Goal: Task Accomplishment & Management: Complete application form

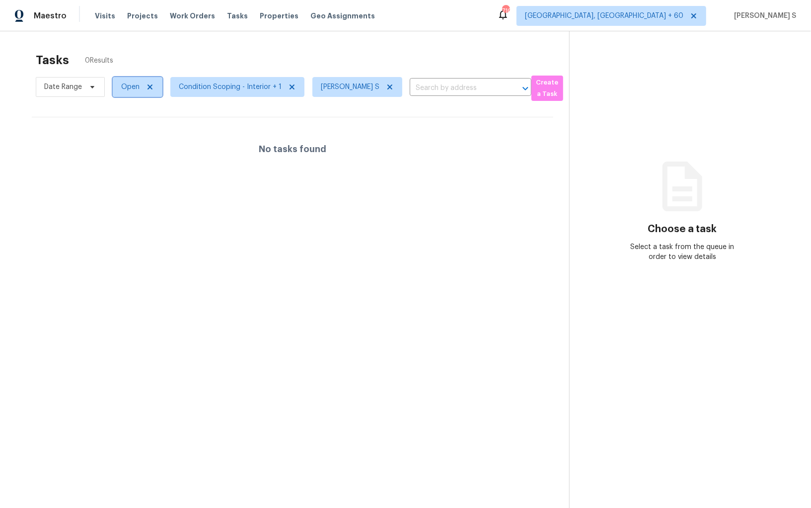
click at [140, 93] on span "Open" at bounding box center [138, 87] width 50 height 20
click at [143, 147] on label "Blocked" at bounding box center [137, 143] width 39 height 10
click at [124, 145] on input "Blocked" at bounding box center [121, 141] width 6 height 6
checkbox input "true"
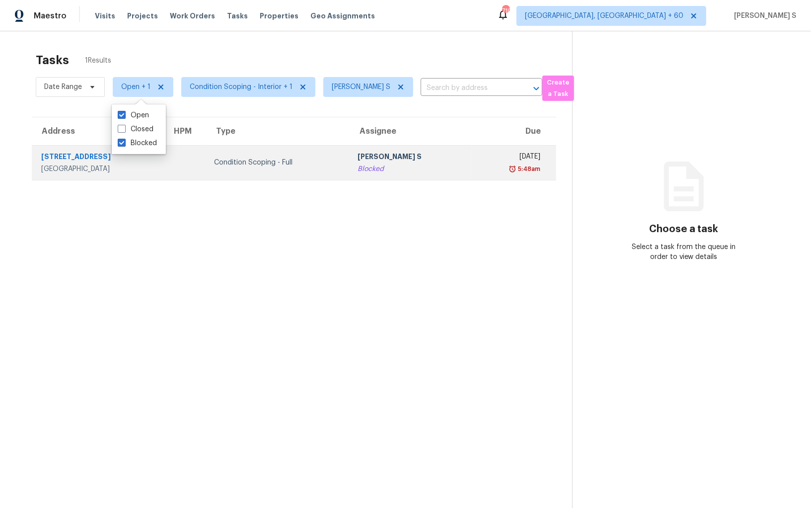
click at [361, 170] on div "Blocked" at bounding box center [411, 169] width 106 height 10
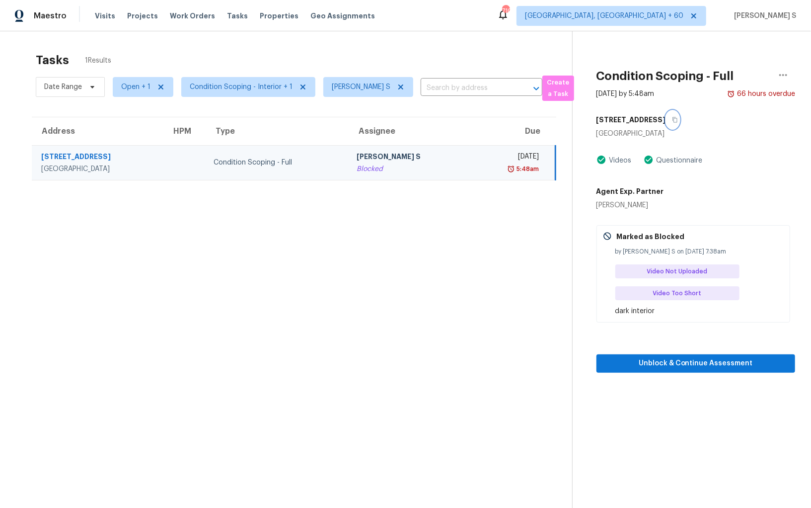
click at [666, 120] on button "button" at bounding box center [672, 120] width 13 height 18
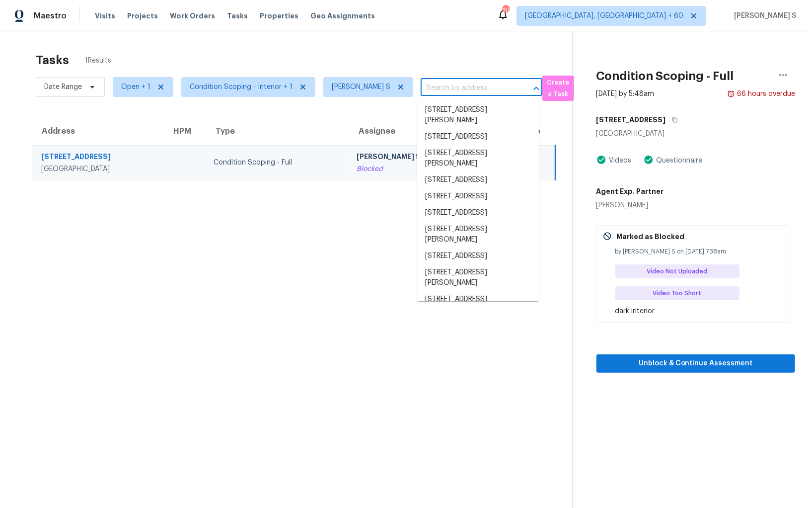
click at [442, 88] on input "text" at bounding box center [468, 87] width 94 height 15
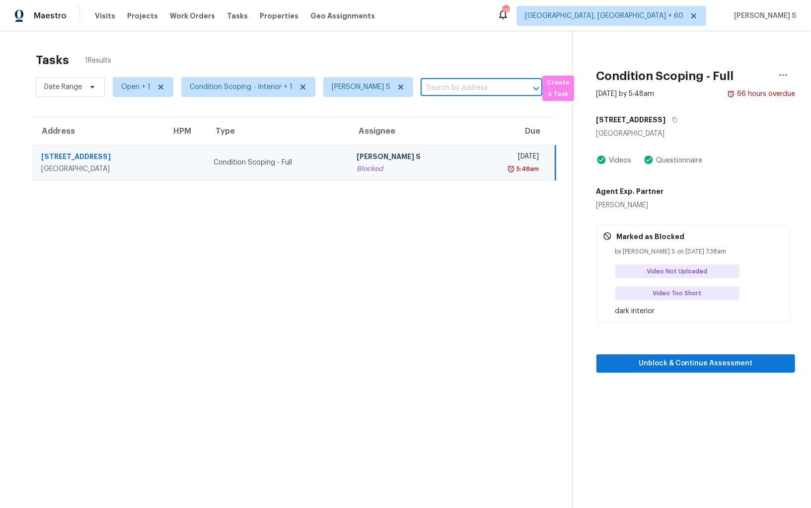
paste input "85 Ellen Glen Way, Dallas, GA, 30132"
type input "85 Ellen Glen Way, Dallas, GA, 30132"
click at [397, 87] on icon at bounding box center [401, 87] width 8 height 8
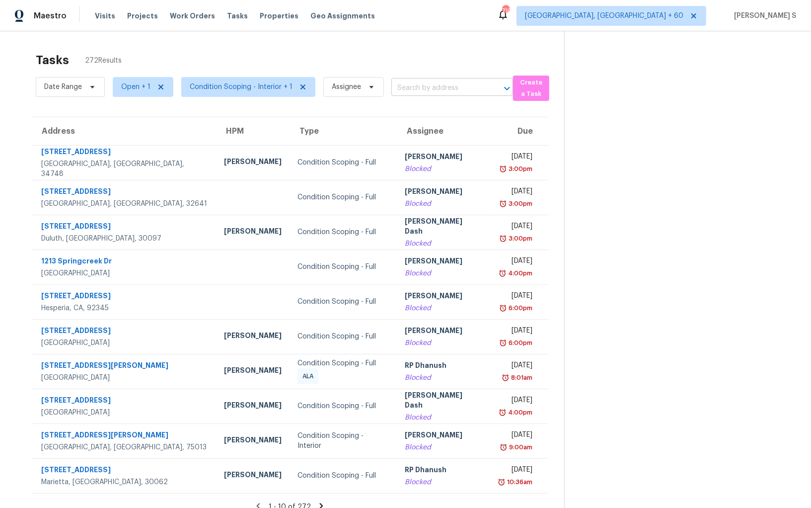
click at [422, 94] on input "text" at bounding box center [438, 87] width 94 height 15
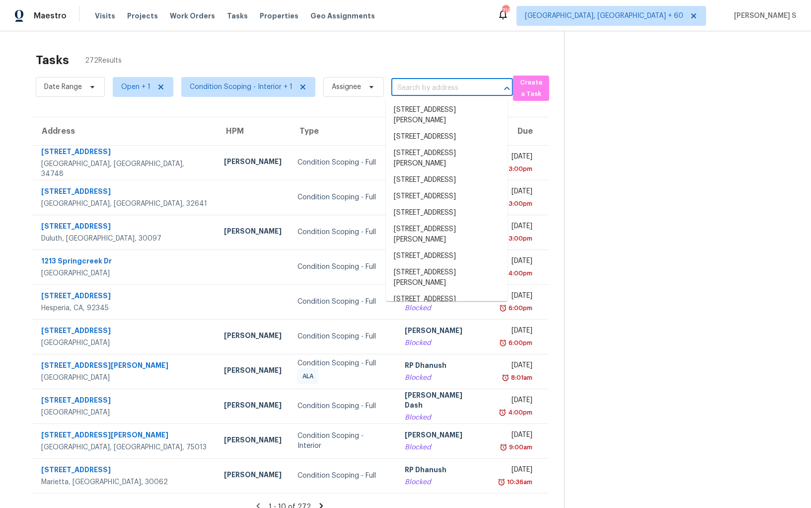
click at [422, 94] on input "text" at bounding box center [438, 87] width 94 height 15
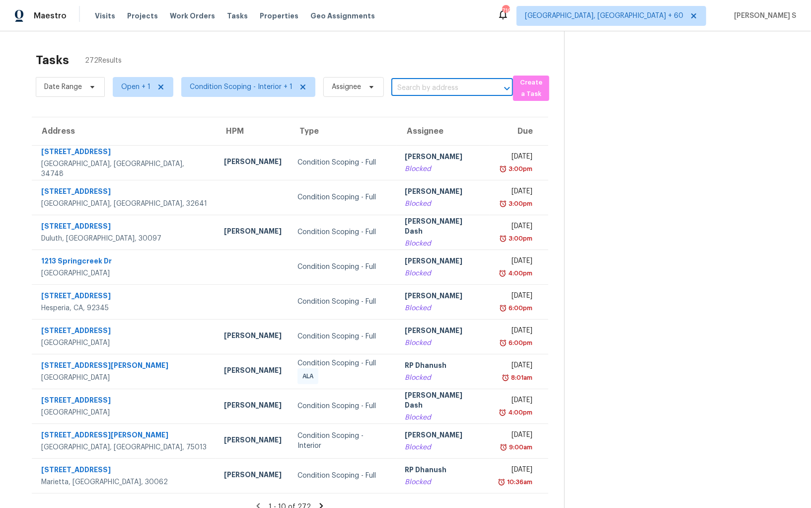
paste input "85 Ellen Glen Way, Dallas, GA, 30132"
type input "85 Ellen Glen Way, Dallas, GA, 30132"
click at [425, 106] on li "85 Ellen Glen Way, Dallas, GA 30132" at bounding box center [447, 115] width 122 height 27
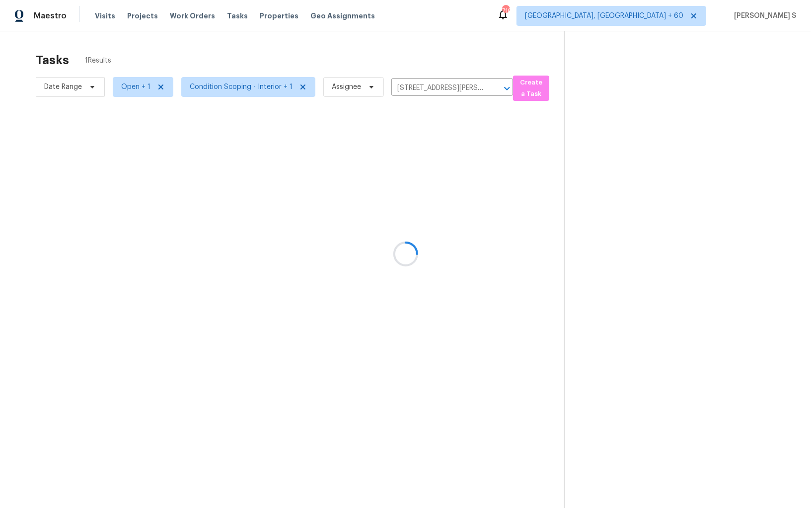
click at [392, 156] on div at bounding box center [405, 254] width 811 height 508
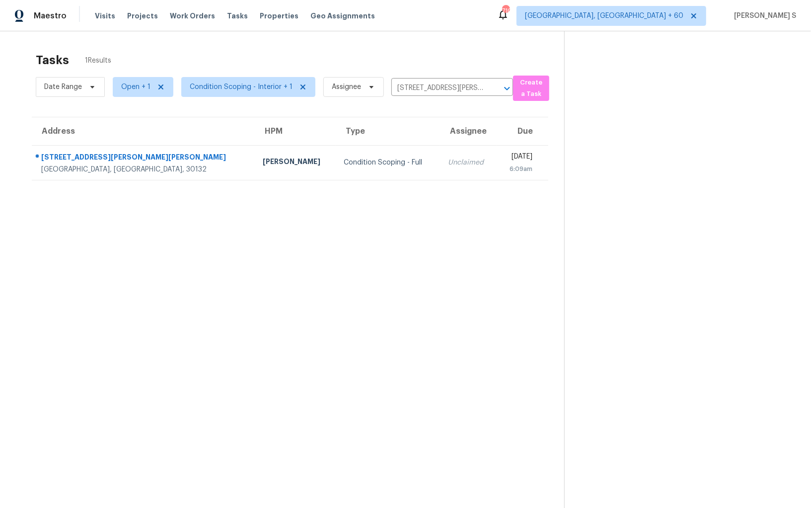
click at [440, 156] on td "Unclaimed" at bounding box center [468, 162] width 57 height 35
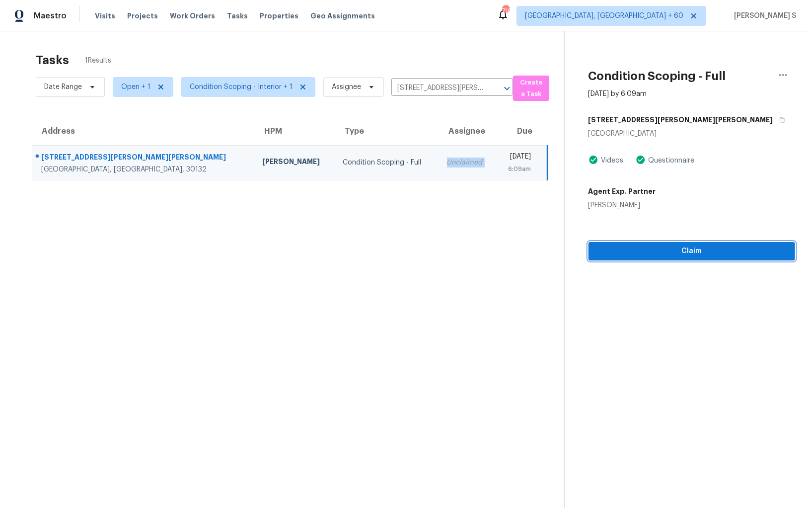
click at [684, 253] on div "Condition Scoping - Full Sep 15th 2025 by 6:09am 85 Ellen Glen Way Dallas, GA 3…" at bounding box center [680, 145] width 230 height 229
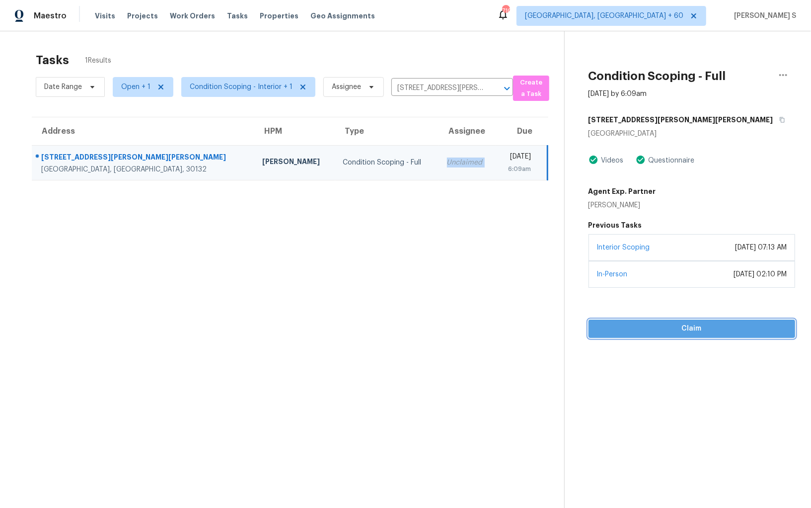
click at [668, 325] on span "Claim" at bounding box center [692, 328] width 191 height 12
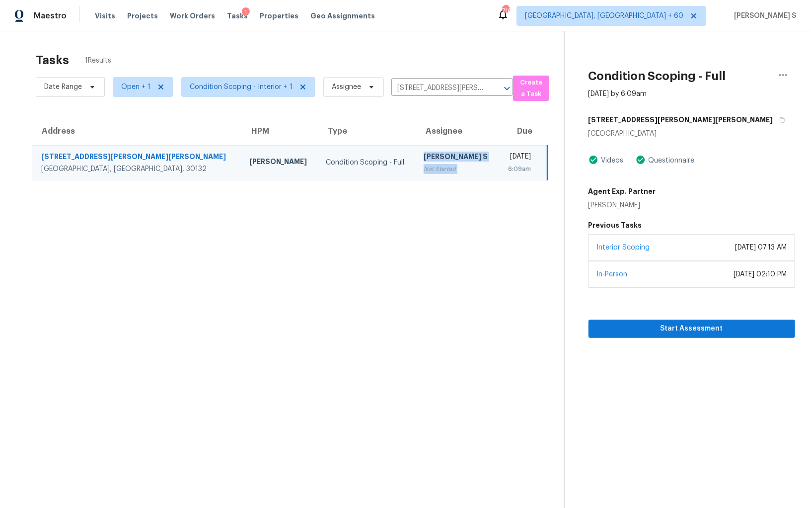
click at [416, 155] on td "Anbu Jebakumar S Not Started" at bounding box center [457, 162] width 83 height 35
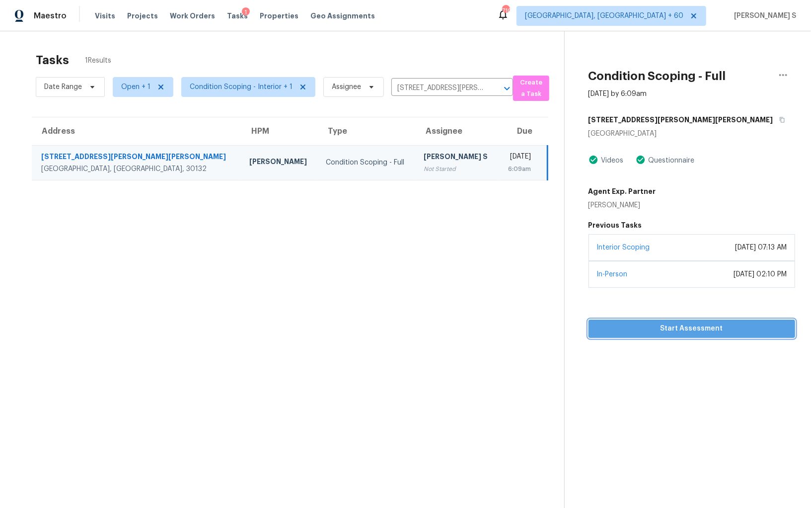
click at [637, 327] on span "Start Assessment" at bounding box center [692, 328] width 191 height 12
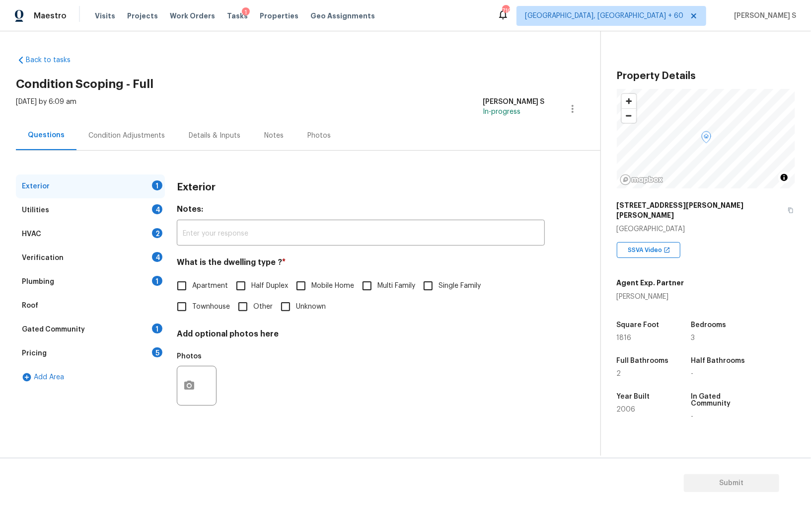
scroll to position [69, 0]
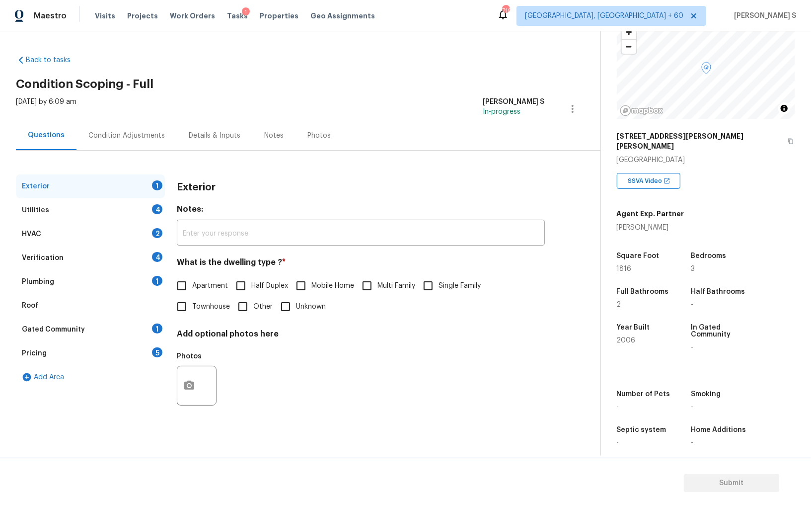
click at [439, 285] on input "Single Family" at bounding box center [428, 285] width 21 height 21
checkbox input "true"
click at [146, 208] on div "Utilities 4" at bounding box center [90, 210] width 149 height 24
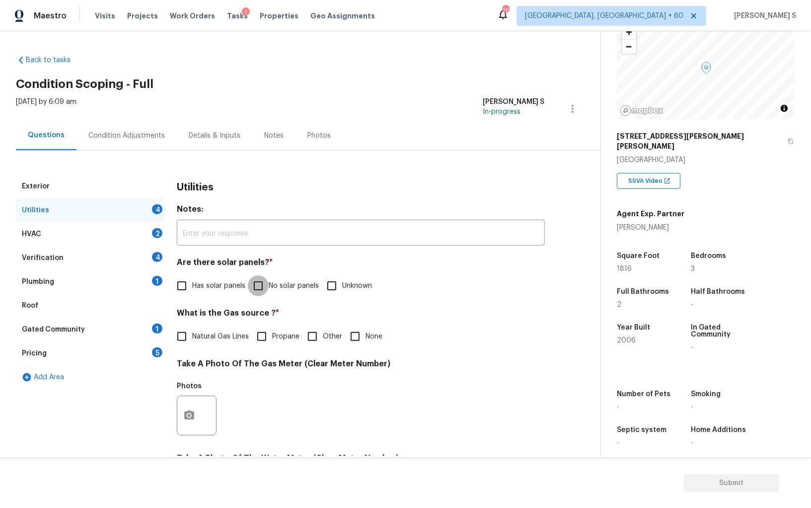
click at [253, 287] on input "No solar panels" at bounding box center [258, 285] width 21 height 21
checkbox input "true"
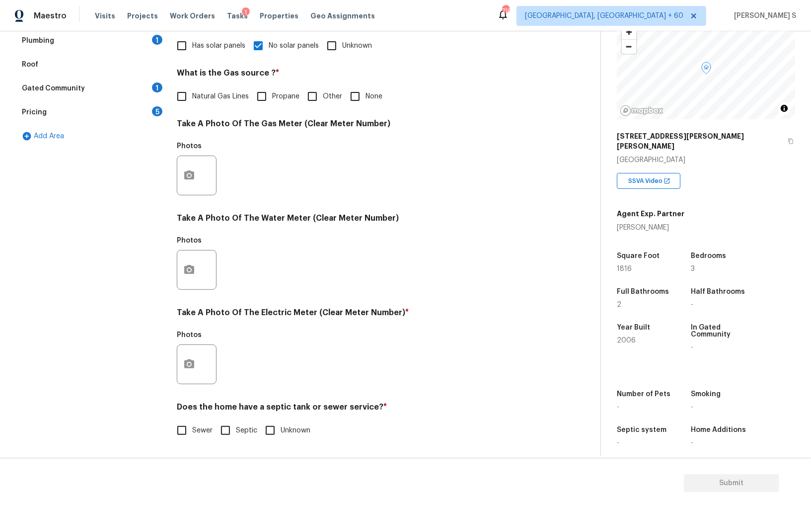
scroll to position [240, 0]
click at [190, 427] on input "Sewer" at bounding box center [181, 430] width 21 height 21
checkbox input "true"
click at [187, 357] on button "button" at bounding box center [189, 364] width 24 height 39
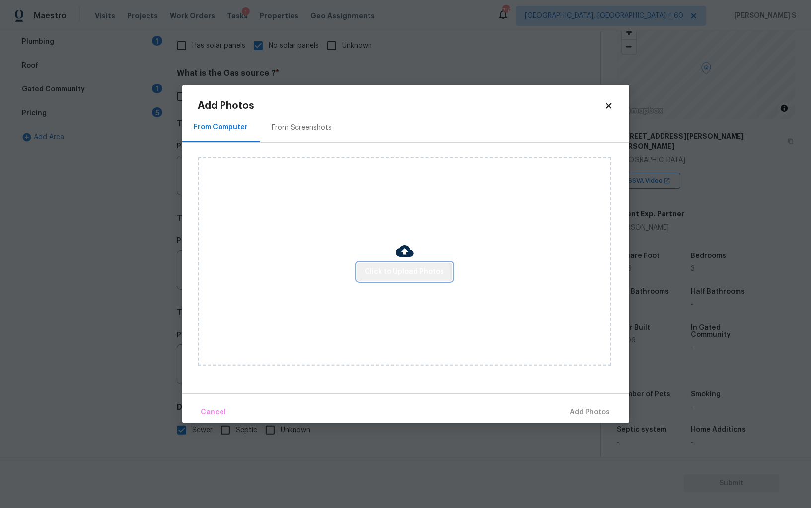
click at [394, 278] on button "Click to Upload Photos" at bounding box center [404, 272] width 95 height 18
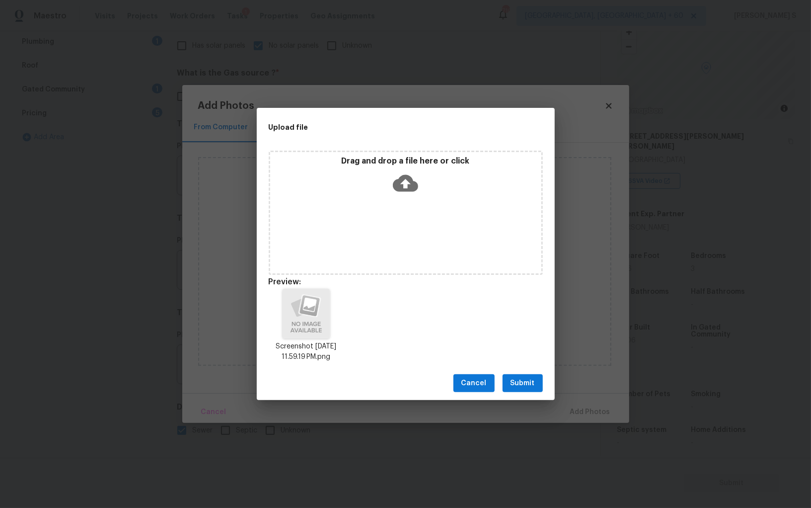
click at [523, 383] on span "Submit" at bounding box center [523, 383] width 24 height 12
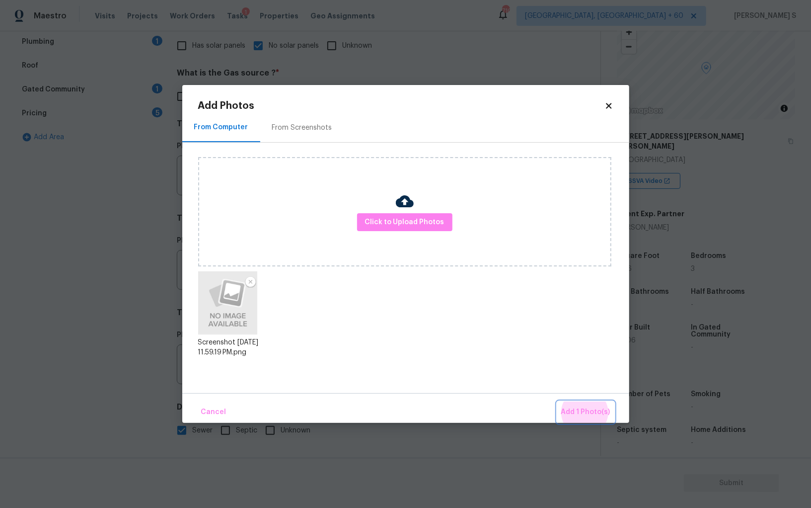
click at [557, 401] on button "Add 1 Photo(s)" at bounding box center [585, 411] width 57 height 21
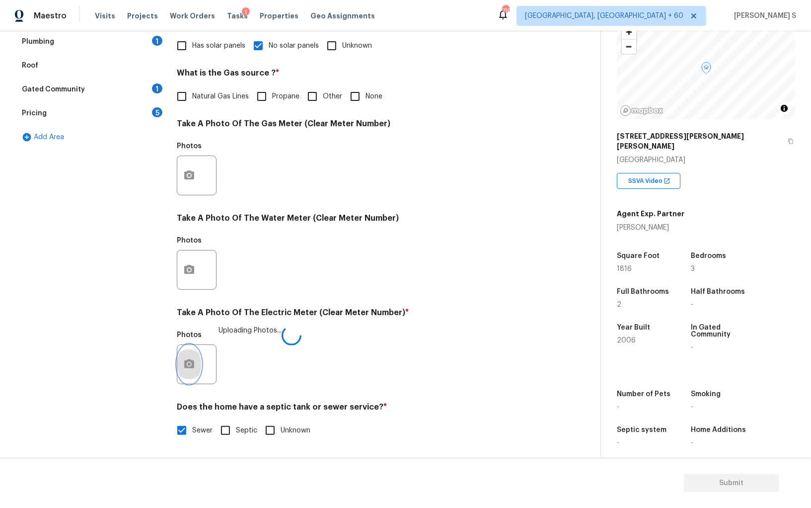
scroll to position [0, 0]
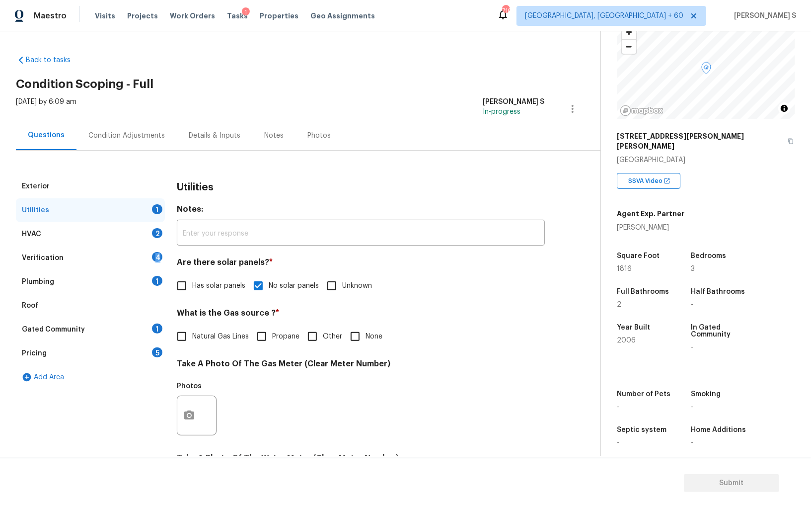
click at [154, 262] on div "Verification 4" at bounding box center [90, 258] width 149 height 24
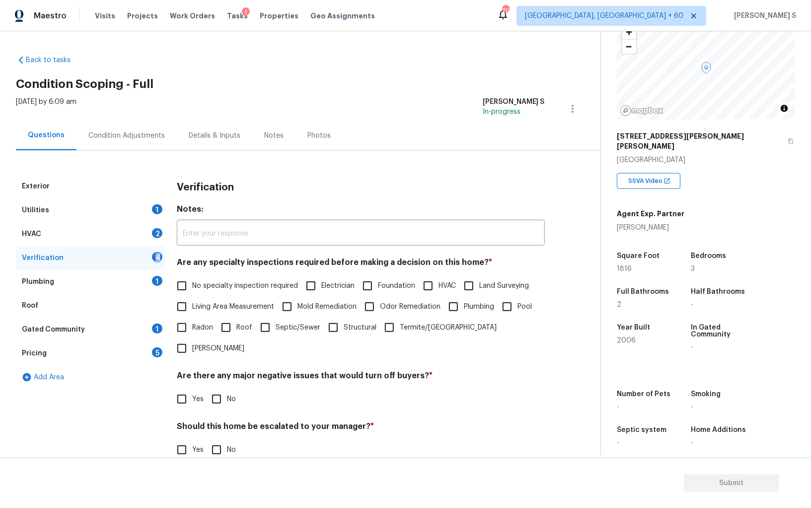
drag, startPoint x: 149, startPoint y: 259, endPoint x: 226, endPoint y: 318, distance: 97.5
click at [149, 259] on div "Verification 4" at bounding box center [90, 258] width 149 height 24
click at [182, 289] on input "No specialty inspection required" at bounding box center [181, 285] width 21 height 21
checkbox input "true"
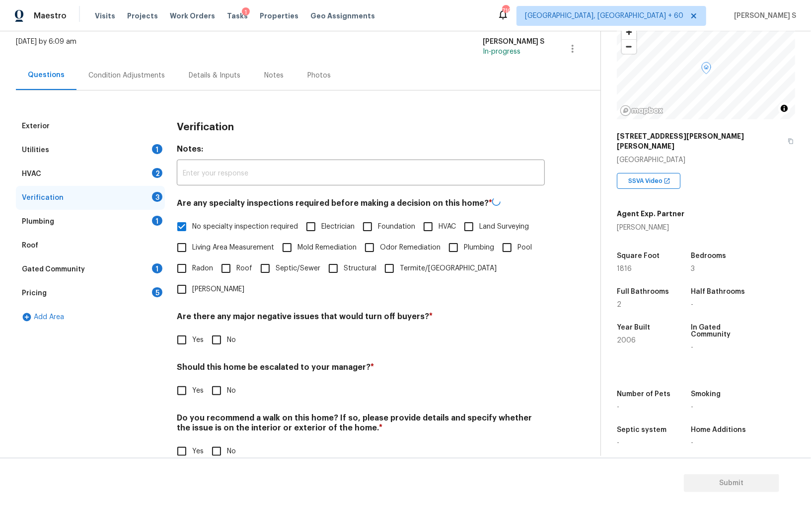
scroll to position [59, 0]
click at [222, 329] on input "No" at bounding box center [216, 339] width 21 height 21
checkbox input "true"
click at [221, 442] on input "No" at bounding box center [216, 452] width 21 height 21
checkbox input "true"
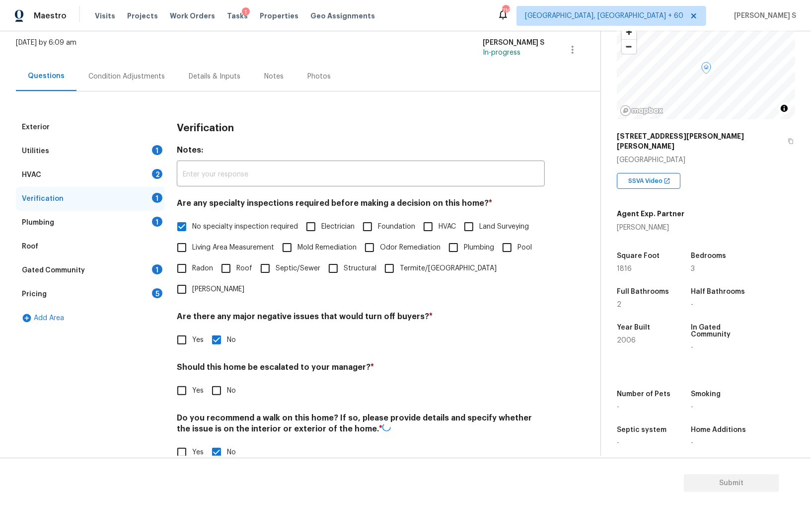
scroll to position [0, 0]
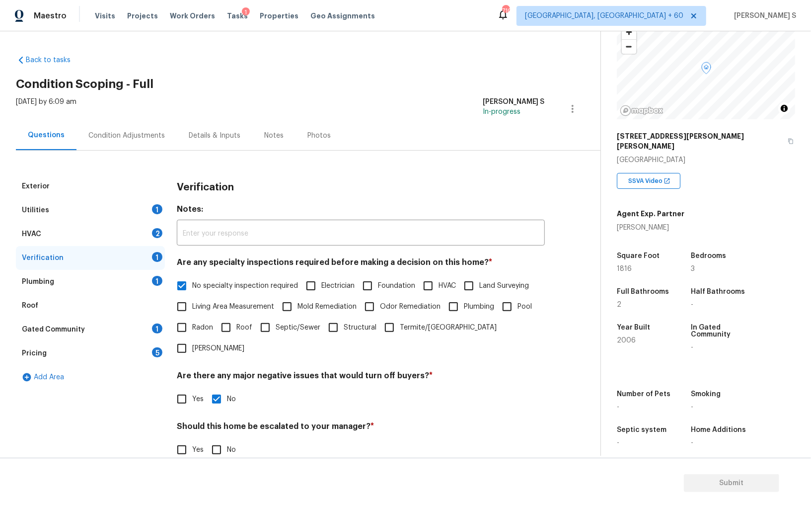
click at [148, 280] on div "Plumbing 1" at bounding box center [90, 282] width 149 height 24
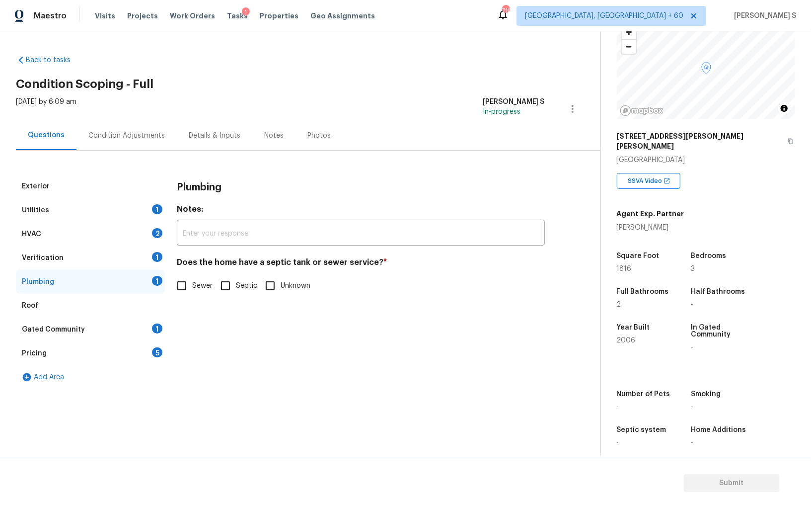
click at [189, 289] on input "Sewer" at bounding box center [181, 285] width 21 height 21
checkbox input "true"
click at [148, 322] on div "Gated Community 1" at bounding box center [90, 329] width 149 height 24
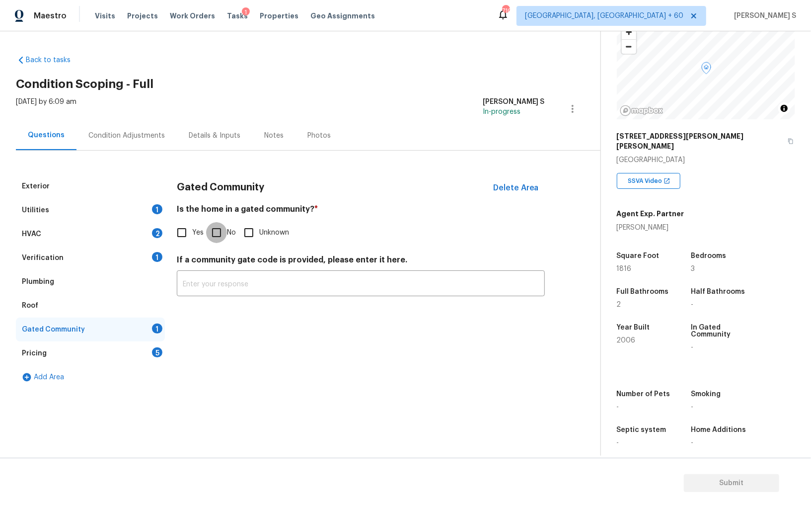
click at [213, 229] on input "No" at bounding box center [216, 232] width 21 height 21
checkbox input "true"
click at [153, 352] on div "5" at bounding box center [157, 352] width 10 height 10
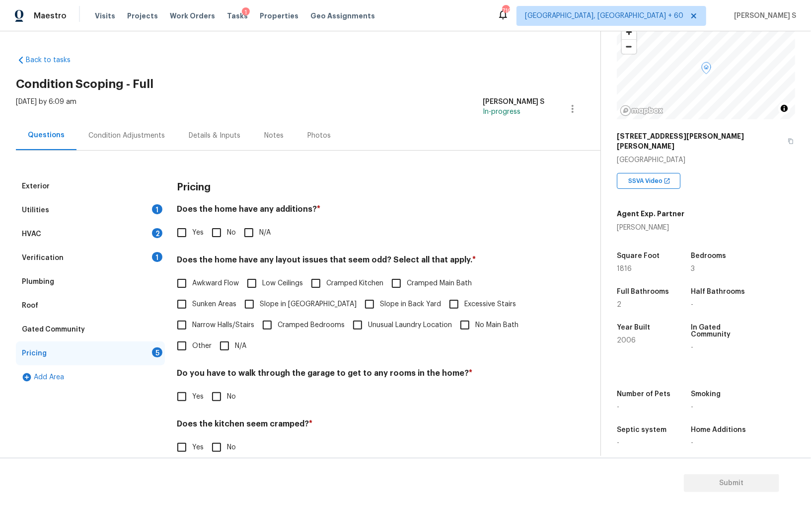
drag, startPoint x: 214, startPoint y: 237, endPoint x: 216, endPoint y: 255, distance: 18.0
click at [214, 237] on input "No" at bounding box center [216, 232] width 21 height 21
checkbox input "true"
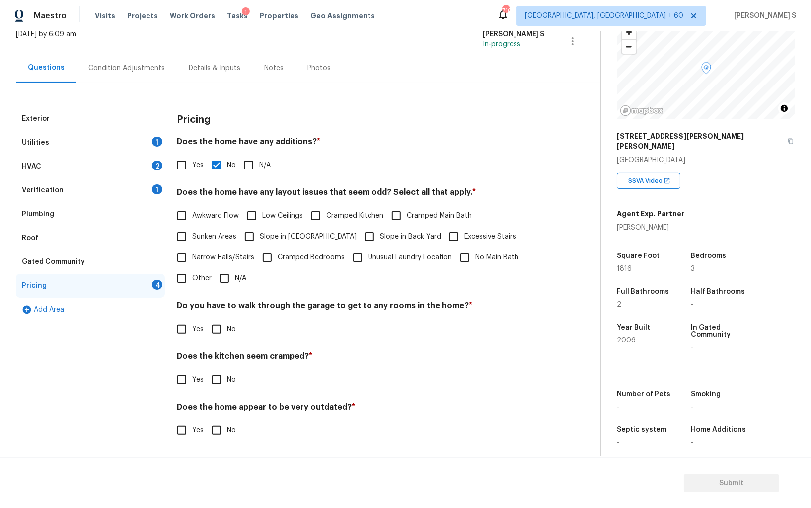
scroll to position [67, 0]
click at [224, 324] on input "No" at bounding box center [216, 329] width 21 height 21
checkbox input "true"
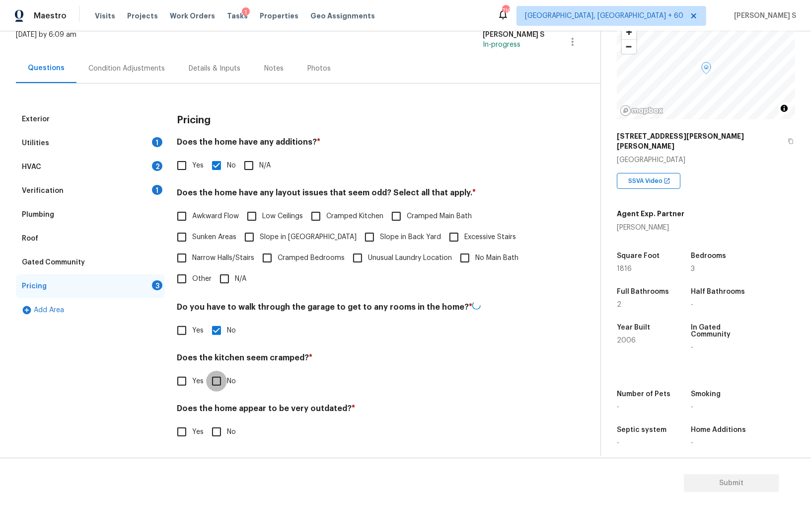
click at [206, 371] on input "No" at bounding box center [216, 381] width 21 height 21
checkbox input "true"
click at [206, 421] on input "No" at bounding box center [216, 431] width 21 height 21
checkbox input "true"
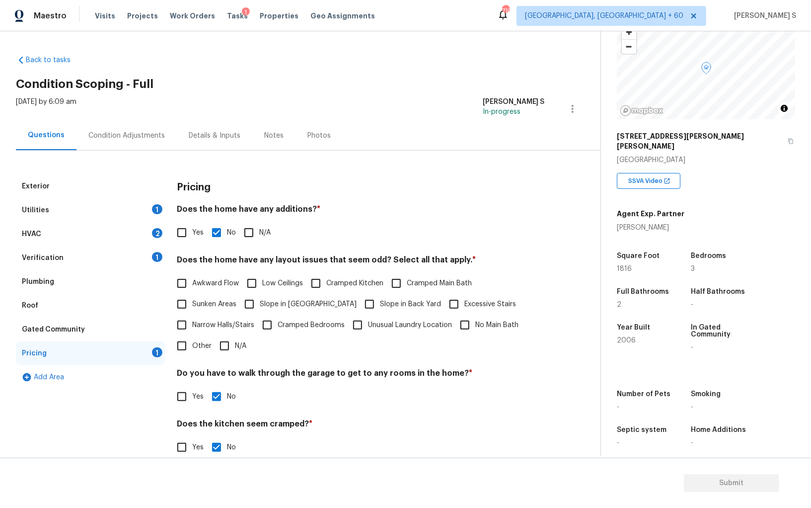
click at [125, 131] on div "Condition Adjustments" at bounding box center [126, 136] width 76 height 10
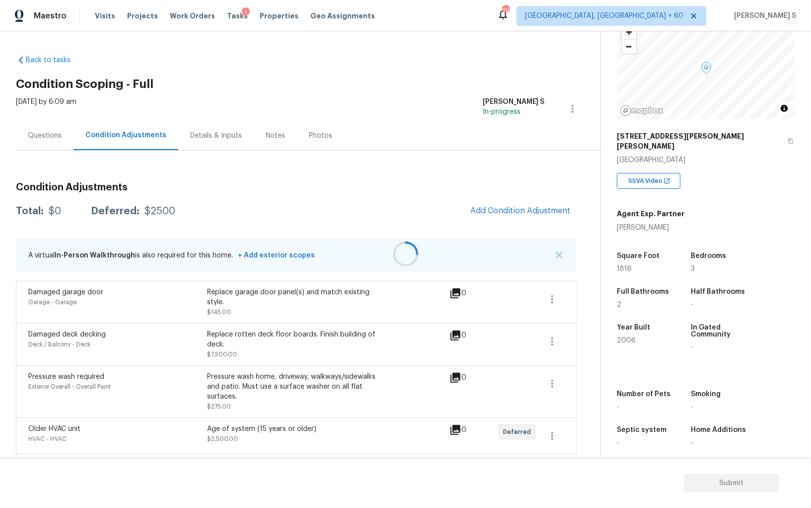
drag, startPoint x: 505, startPoint y: 207, endPoint x: 514, endPoint y: 207, distance: 8.9
click at [505, 207] on div at bounding box center [405, 254] width 811 height 508
click at [528, 207] on div at bounding box center [405, 254] width 811 height 508
click at [492, 211] on div at bounding box center [405, 254] width 811 height 508
click at [508, 211] on div at bounding box center [405, 254] width 811 height 508
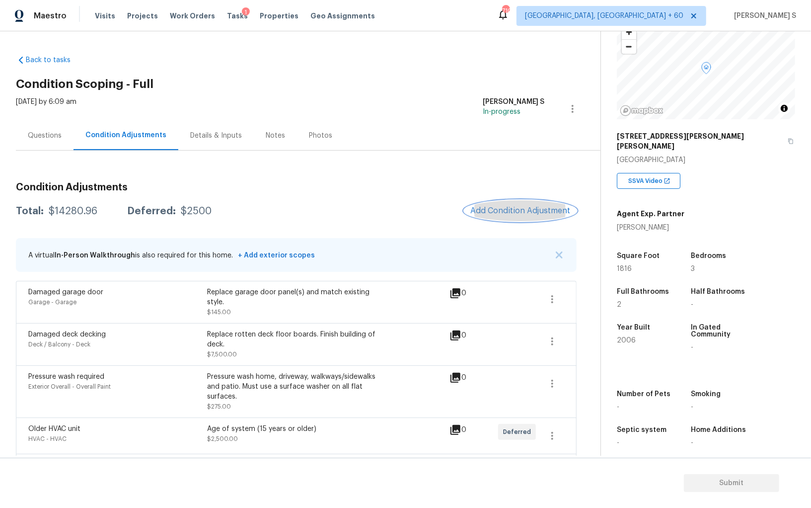
click at [482, 217] on button "Add Condition Adjustment" at bounding box center [520, 210] width 112 height 21
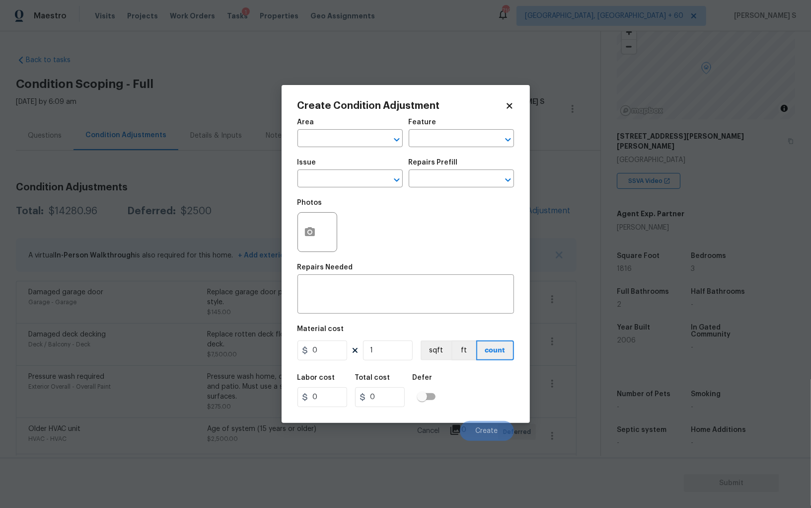
click at [325, 226] on div at bounding box center [318, 232] width 40 height 40
click at [319, 226] on button "button" at bounding box center [310, 232] width 24 height 39
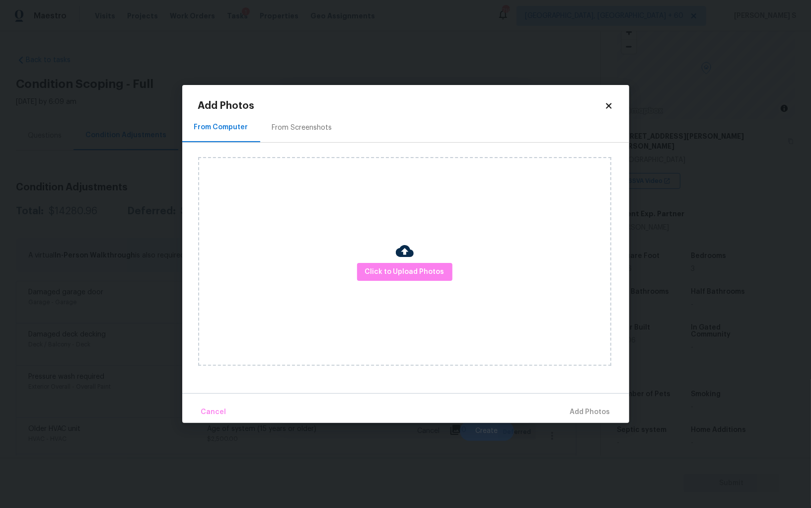
click at [283, 132] on div "From Screenshots" at bounding box center [302, 128] width 60 height 10
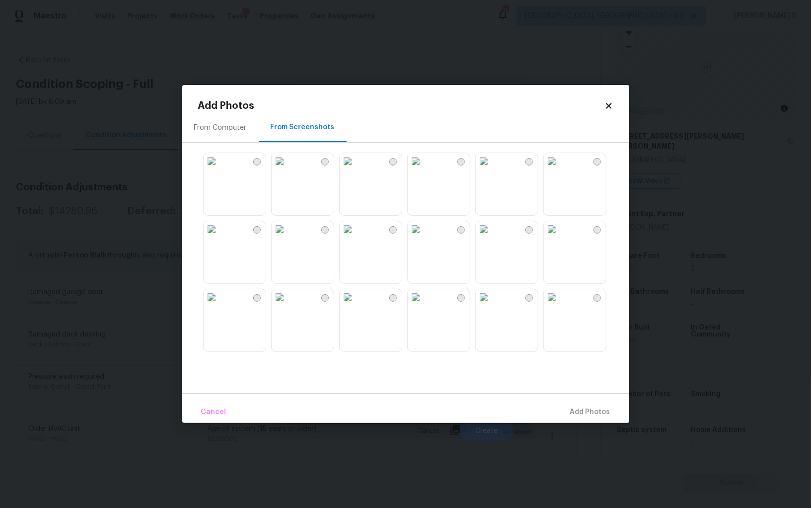
click at [424, 169] on img at bounding box center [416, 161] width 16 height 16
click at [481, 169] on img at bounding box center [484, 161] width 16 height 16
click at [356, 237] on img at bounding box center [348, 229] width 16 height 16
click at [288, 305] on img at bounding box center [280, 297] width 16 height 16
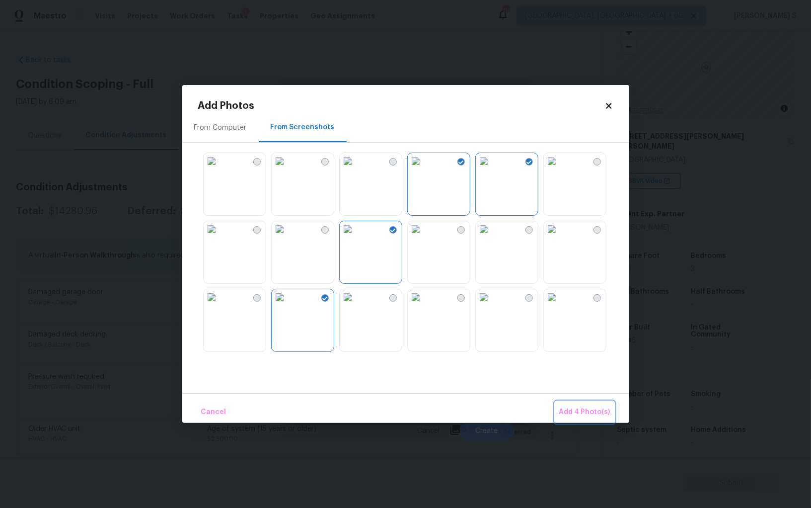
click at [575, 419] on button "Add 4 Photo(s)" at bounding box center [584, 411] width 59 height 21
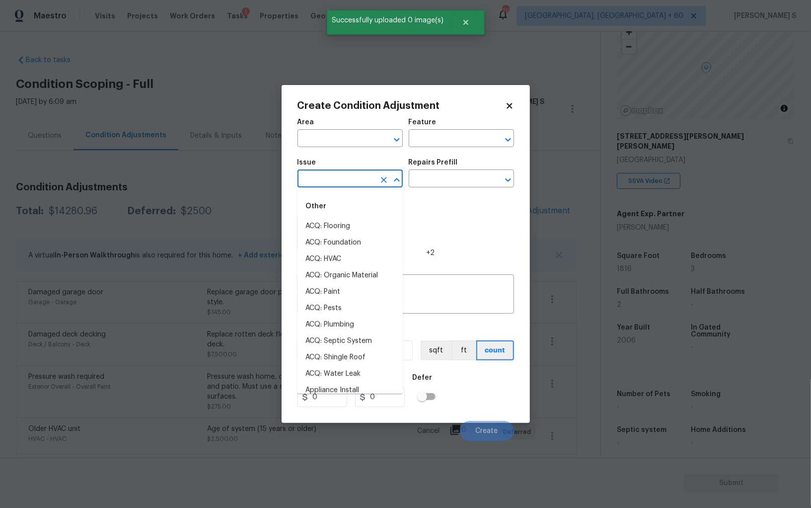
click at [338, 181] on input "text" at bounding box center [336, 179] width 77 height 15
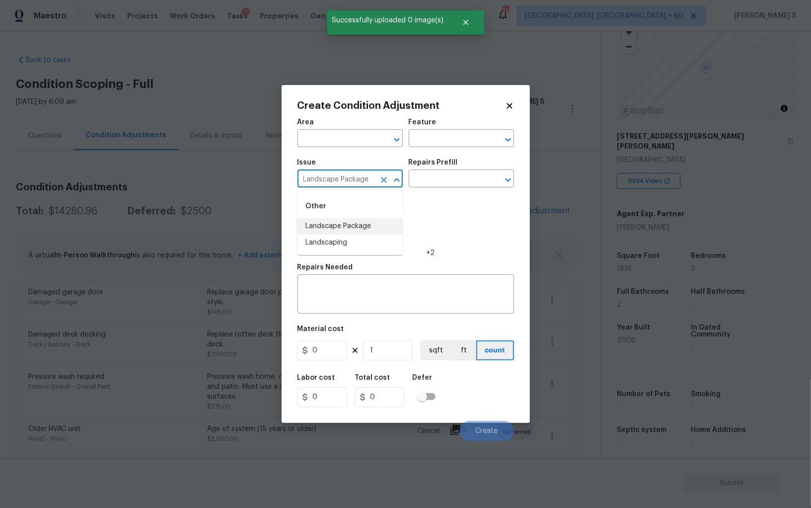
type input "Landscape Package"
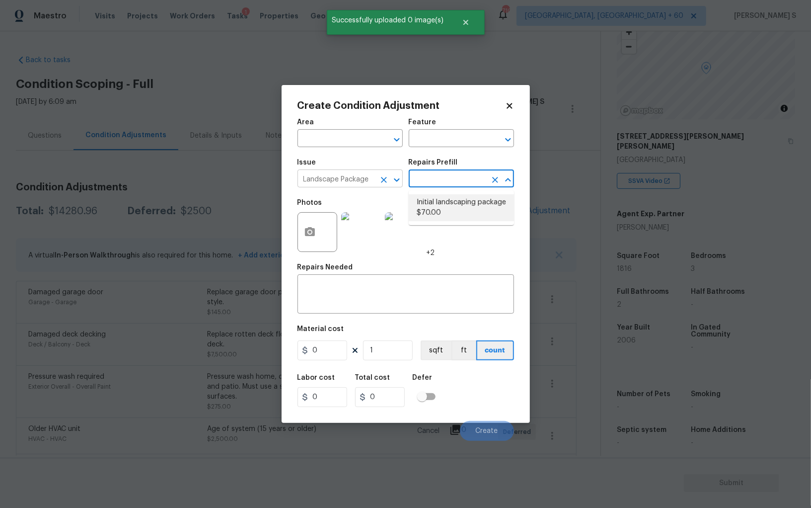
type input "Home Readiness Packages"
type textarea "Mowing of grass up to 6" in height. Mow, edge along driveways & sidewalks, trim…"
type input "70"
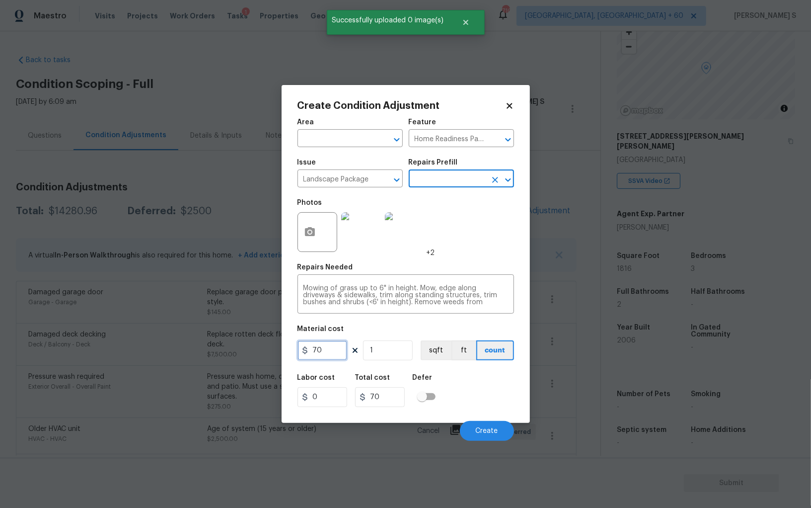
click at [329, 350] on input "70" at bounding box center [323, 350] width 50 height 20
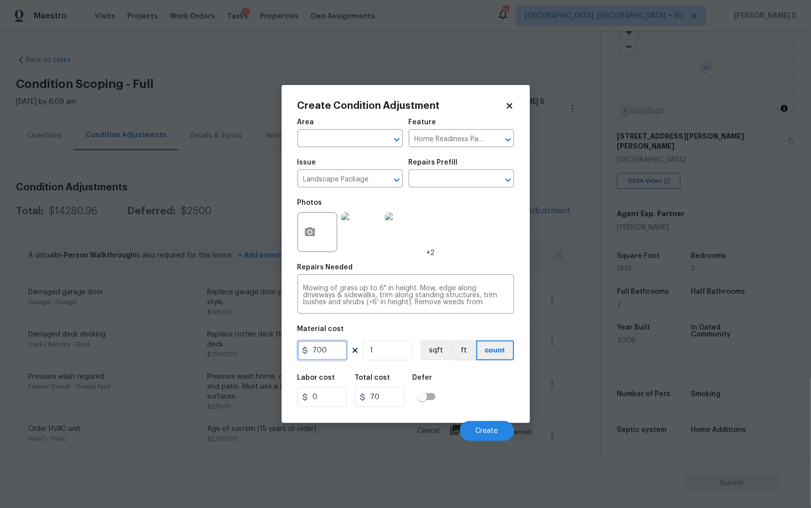
type input "700"
click at [495, 385] on div "Labor cost 0 Total cost 700 Defer" at bounding box center [406, 390] width 217 height 45
click at [489, 431] on span "Create" at bounding box center [487, 430] width 22 height 7
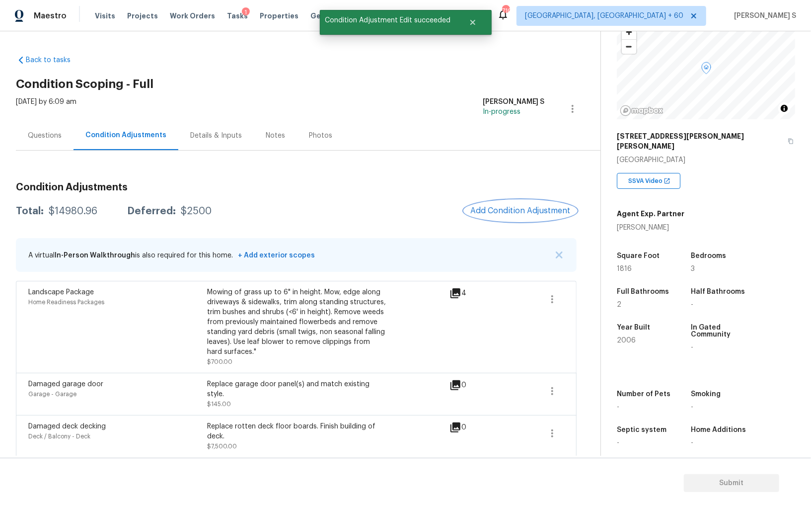
click at [514, 214] on span "Add Condition Adjustment" at bounding box center [520, 210] width 100 height 9
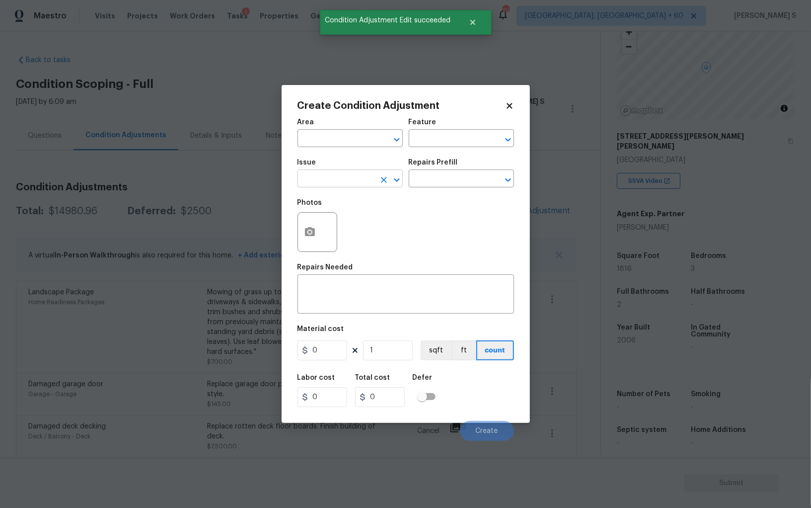
click at [336, 177] on input "text" at bounding box center [336, 179] width 77 height 15
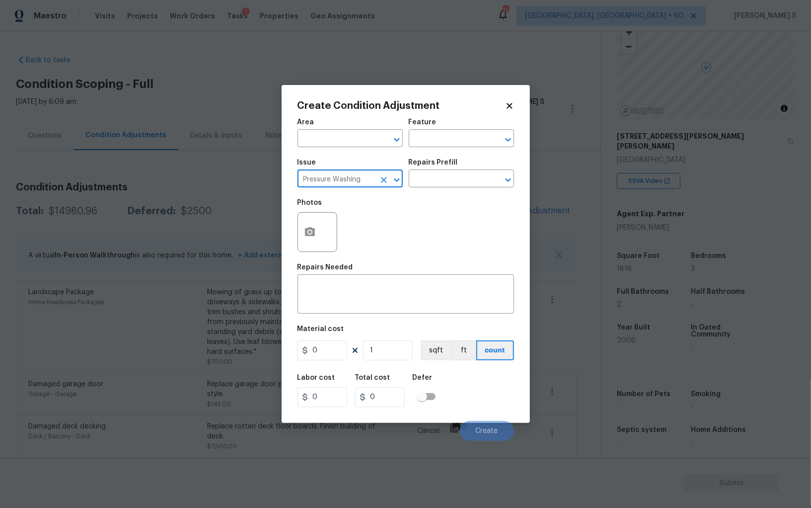
type input "Pressure Washing"
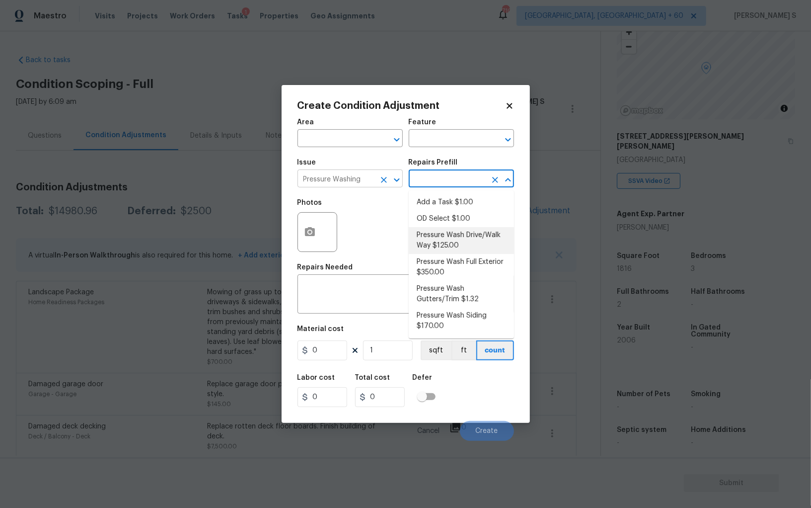
type input "Siding"
type textarea "Pressure wash the driveways/walkways as directed by the PM. Ensure that all deb…"
type input "125"
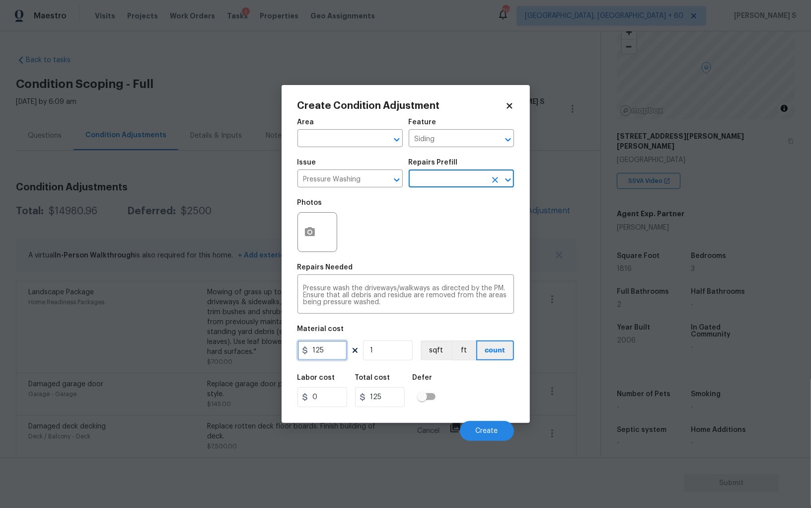
click at [335, 353] on input "125" at bounding box center [323, 350] width 50 height 20
type input "200"
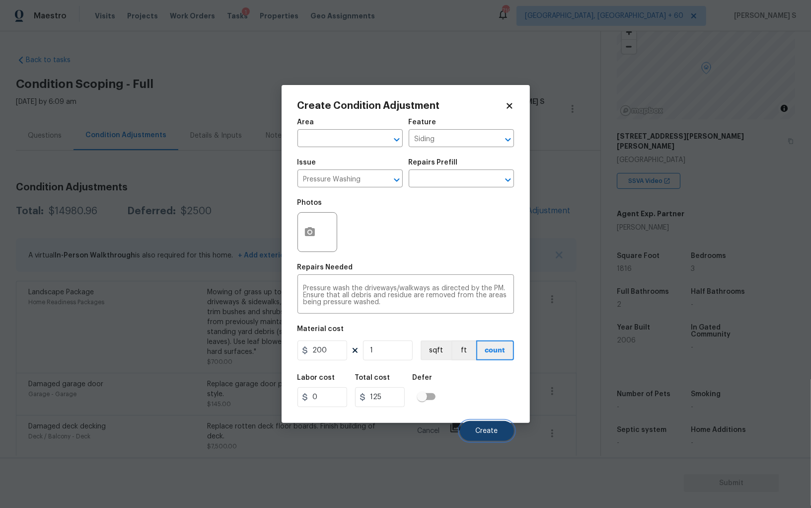
type input "200"
click at [484, 427] on button "Create" at bounding box center [487, 431] width 54 height 20
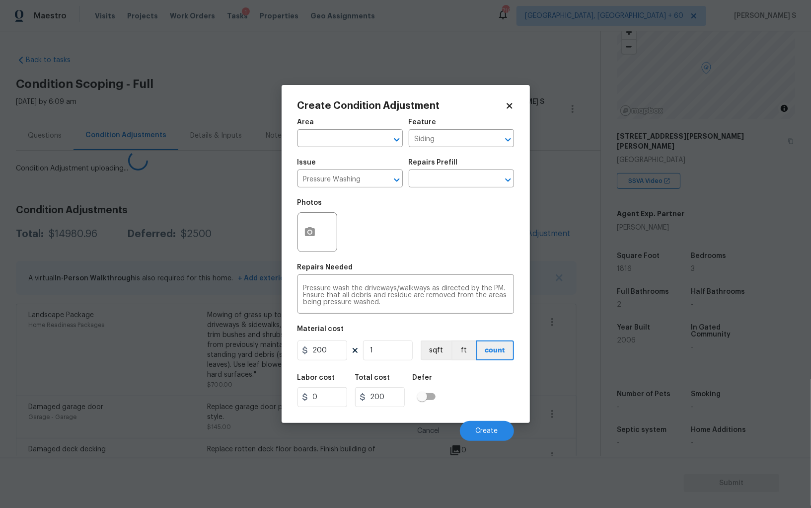
click at [13, 421] on body "Maestro Visits Projects Work Orders Tasks 1 Properties Geo Assignments 710 Albu…" at bounding box center [405, 254] width 811 height 508
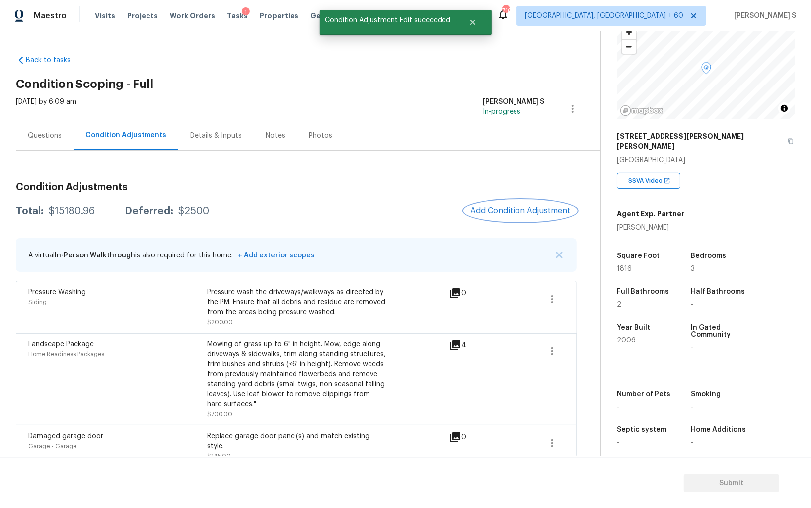
click at [523, 206] on span "Add Condition Adjustment" at bounding box center [520, 210] width 100 height 9
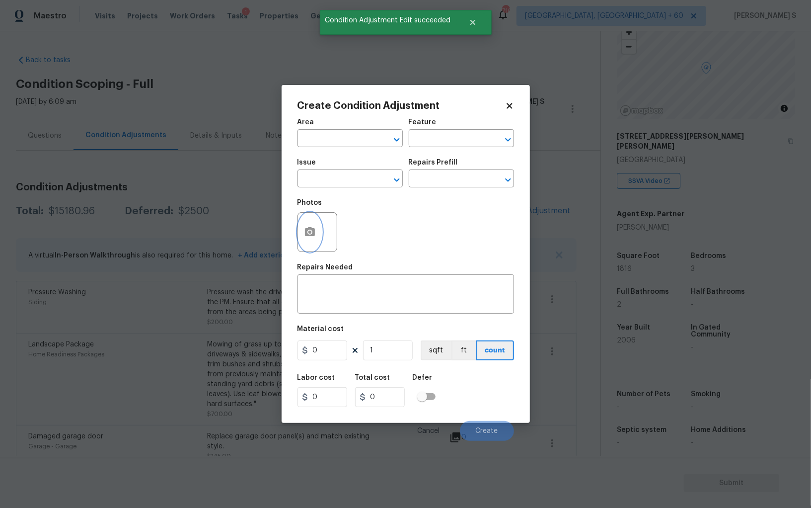
click at [305, 238] on icon "button" at bounding box center [310, 232] width 12 height 12
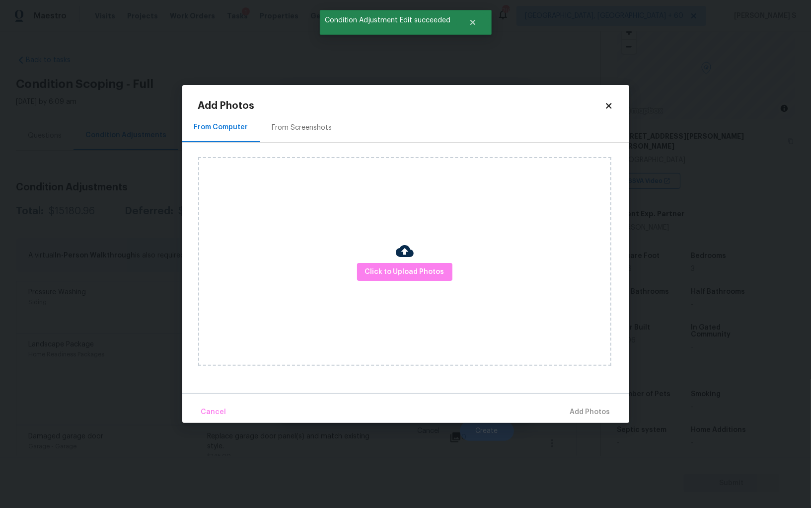
click at [286, 126] on div "From Screenshots" at bounding box center [302, 128] width 60 height 10
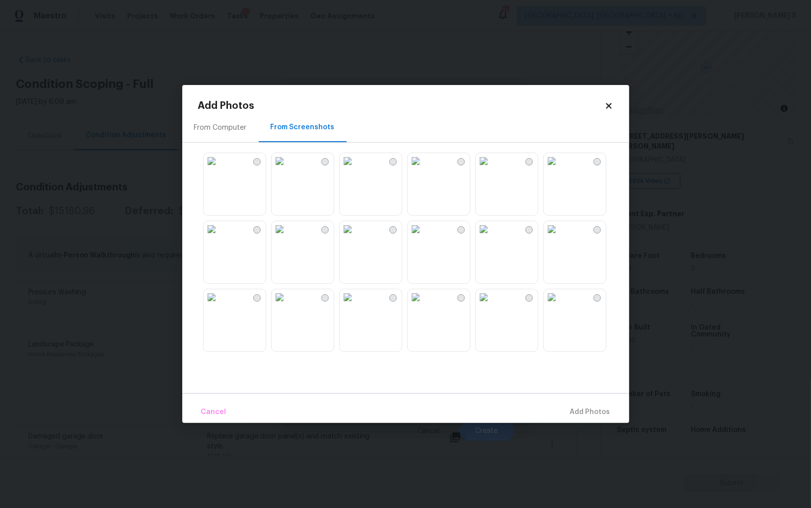
click at [288, 305] on img at bounding box center [280, 297] width 16 height 16
click at [492, 169] on img at bounding box center [484, 161] width 16 height 16
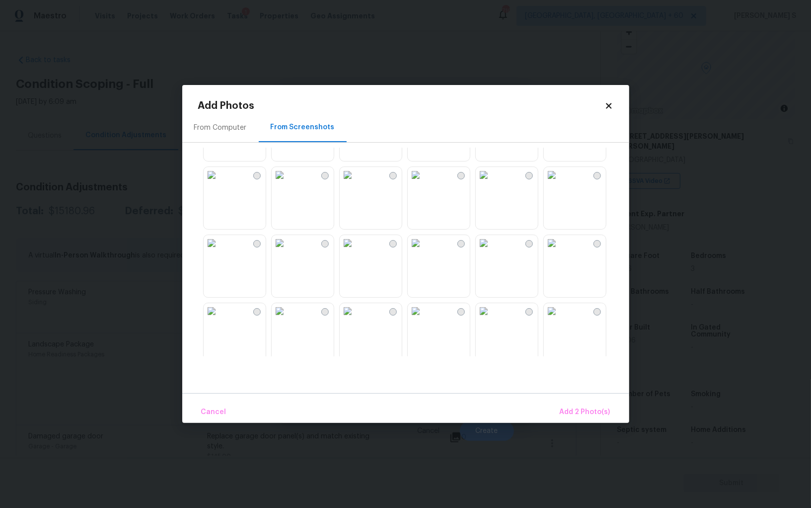
click at [484, 251] on img at bounding box center [484, 243] width 16 height 16
click at [560, 251] on img at bounding box center [552, 243] width 16 height 16
click at [343, 251] on img at bounding box center [348, 243] width 16 height 16
click at [595, 409] on span "Add 5 Photo(s)" at bounding box center [585, 412] width 50 height 12
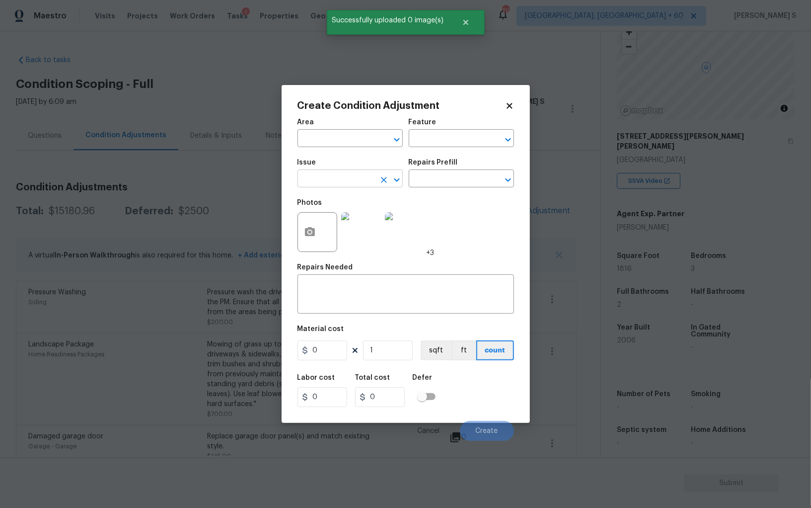
click at [338, 186] on input "text" at bounding box center [336, 179] width 77 height 15
type input "ACQ: Paint"
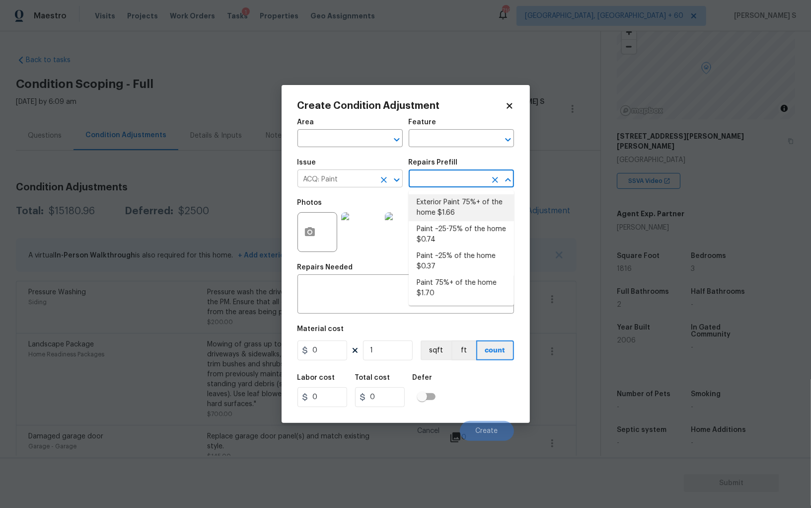
type input "Acquisition"
type textarea "Acquisition Scope: 75%+ of the home exterior will likely require paint"
type input "1.66"
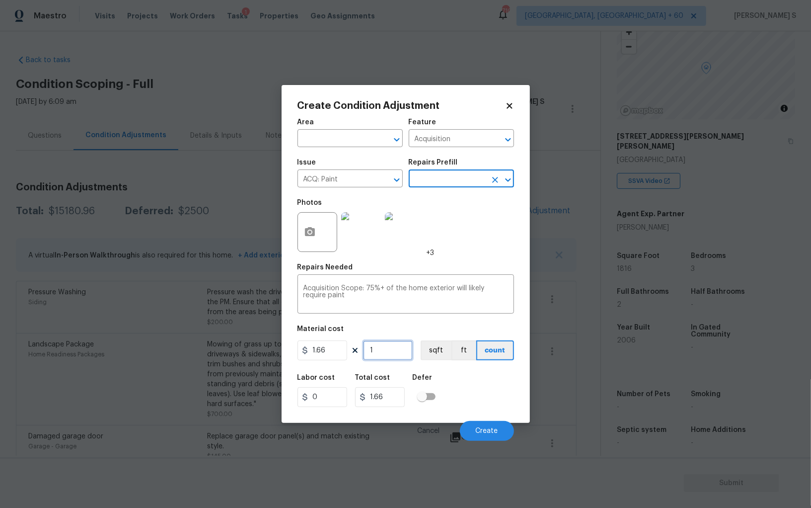
click at [379, 342] on input "1" at bounding box center [388, 350] width 50 height 20
type input "18"
type input "29.88"
type input "181"
type input "300.46"
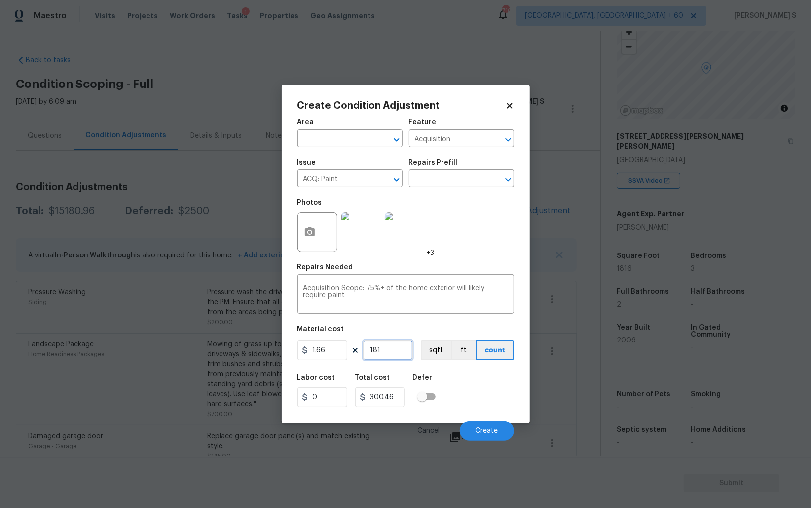
type input "1816"
type input "3014.56"
type input "1816"
click at [439, 356] on button "sqft" at bounding box center [436, 350] width 31 height 20
click at [444, 365] on div "Area ​ Feature Acquisition ​ Issue ACQ: Paint ​ Repairs Prefill ​ Photos +3 Rep…" at bounding box center [406, 277] width 217 height 328
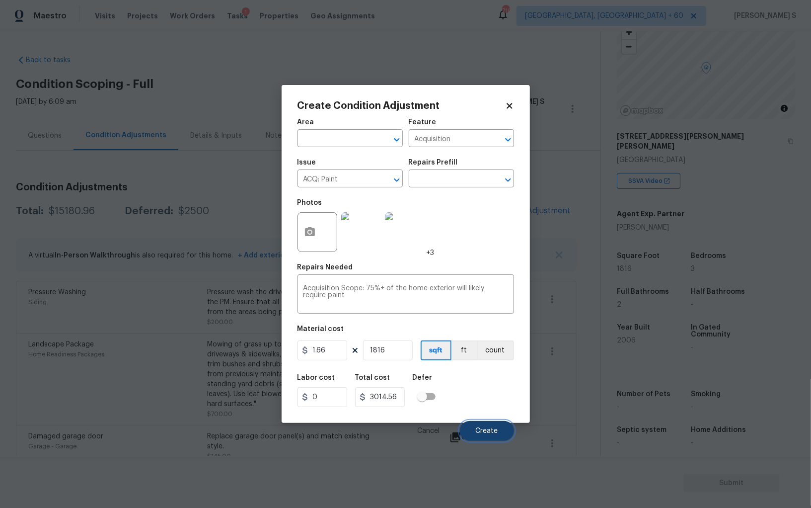
click at [481, 428] on button "Create" at bounding box center [487, 431] width 54 height 20
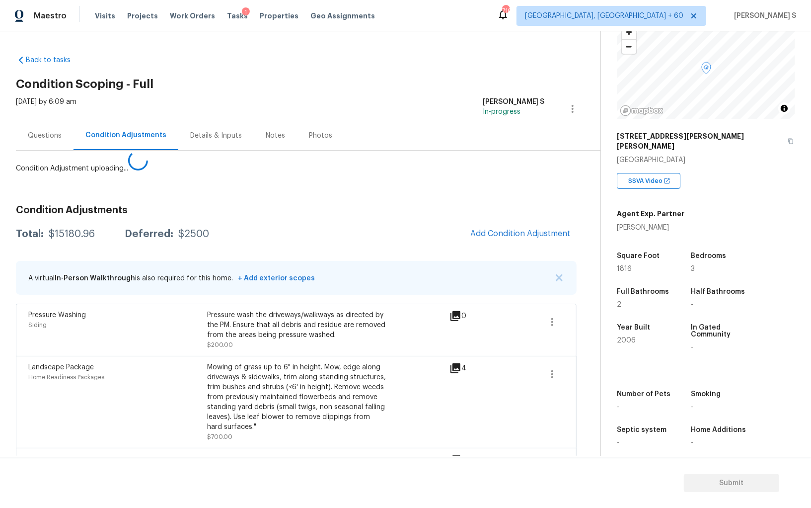
click at [207, 384] on body "Maestro Visits Projects Work Orders Tasks 1 Properties Geo Assignments 710 Albu…" at bounding box center [405, 254] width 811 height 508
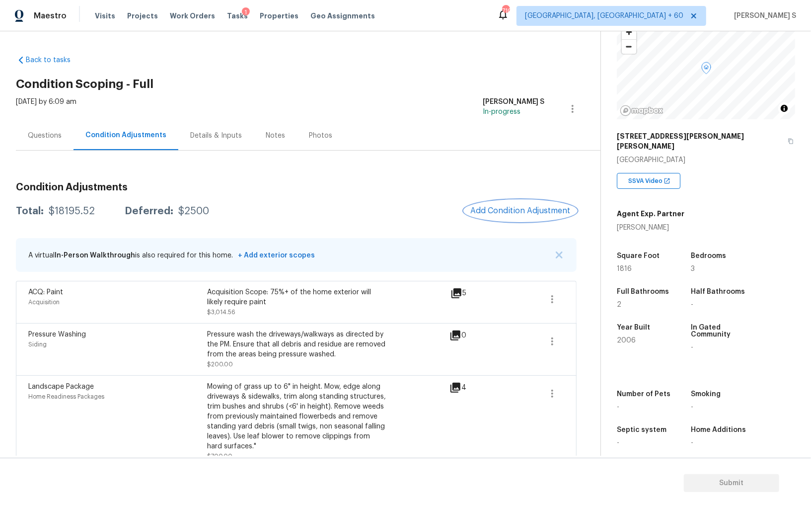
click at [510, 213] on span "Add Condition Adjustment" at bounding box center [520, 210] width 100 height 9
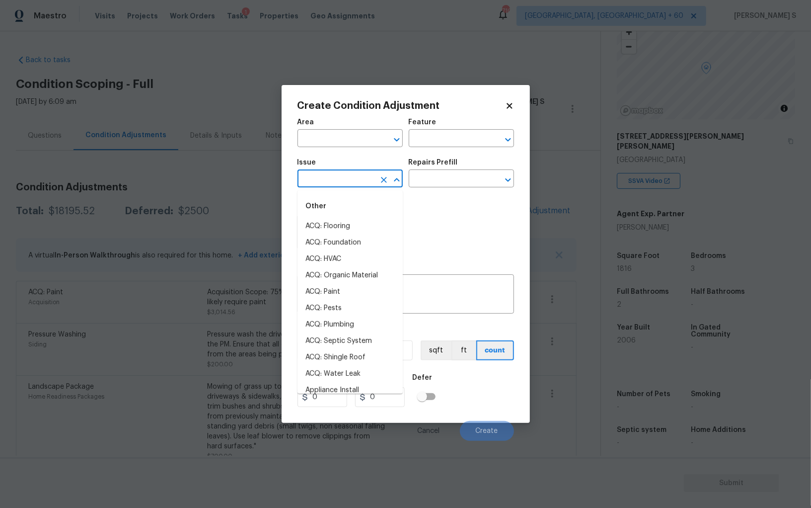
click at [342, 183] on input "text" at bounding box center [336, 179] width 77 height 15
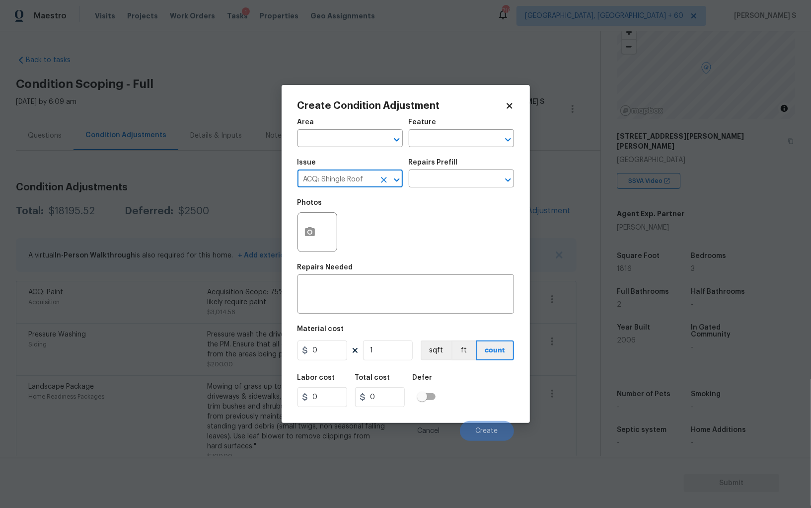
type input "ACQ: Shingle Roof"
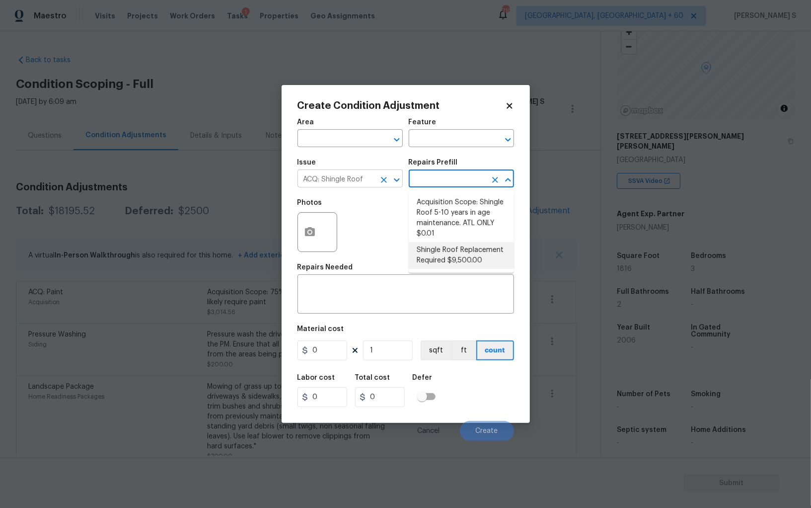
type input "Acquisition"
type textarea "Acquisition Scope: Shingle Roof Replacement required."
type input "9500"
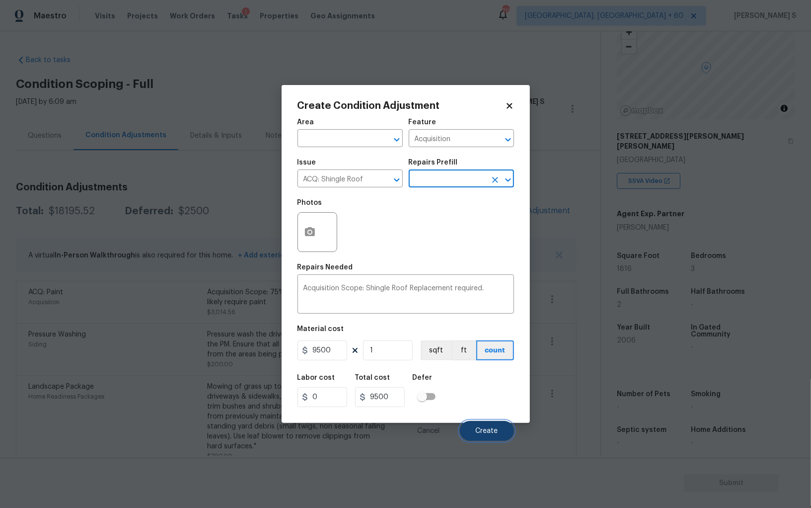
click at [489, 428] on span "Create" at bounding box center [487, 430] width 22 height 7
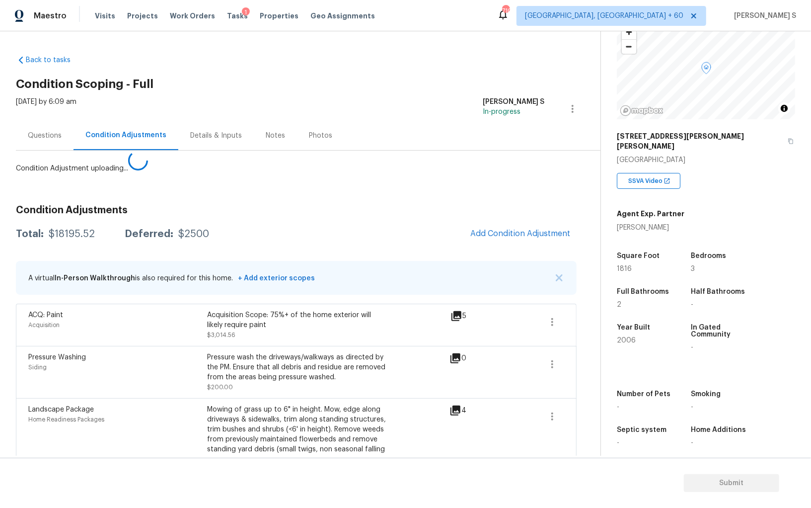
click at [226, 359] on body "Maestro Visits Projects Work Orders Tasks 1 Properties Geo Assignments 710 Albu…" at bounding box center [405, 254] width 811 height 508
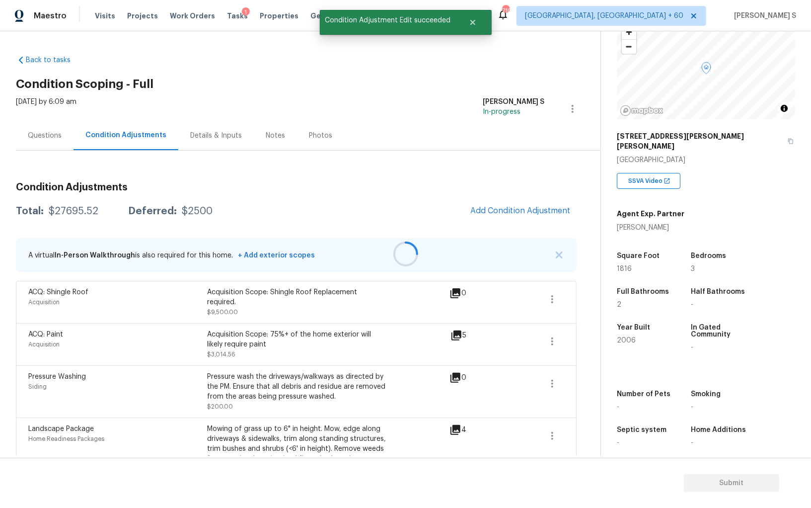
click at [530, 214] on div at bounding box center [405, 254] width 811 height 508
click at [496, 208] on span "Add Condition Adjustment" at bounding box center [520, 210] width 100 height 9
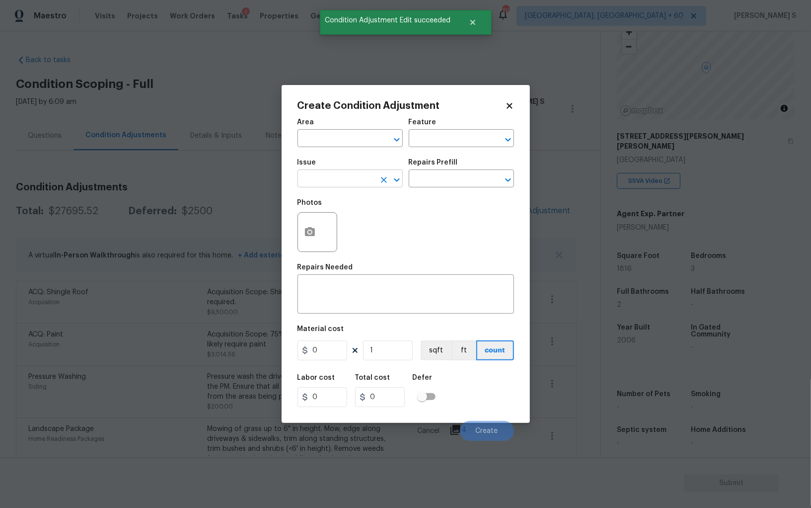
click at [322, 180] on input "text" at bounding box center [336, 179] width 77 height 15
type input "ACQ: HVAC"
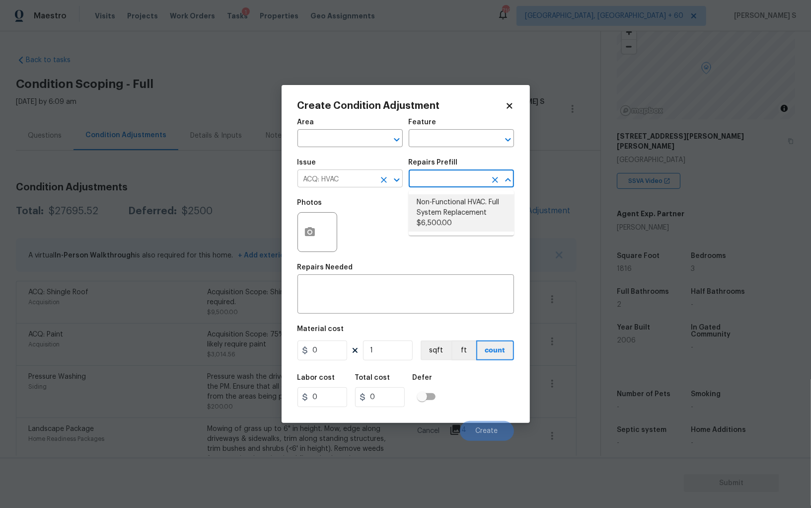
type input "Acquisition"
type textarea "Acquisition Scope: Full System Replacement"
type input "6500"
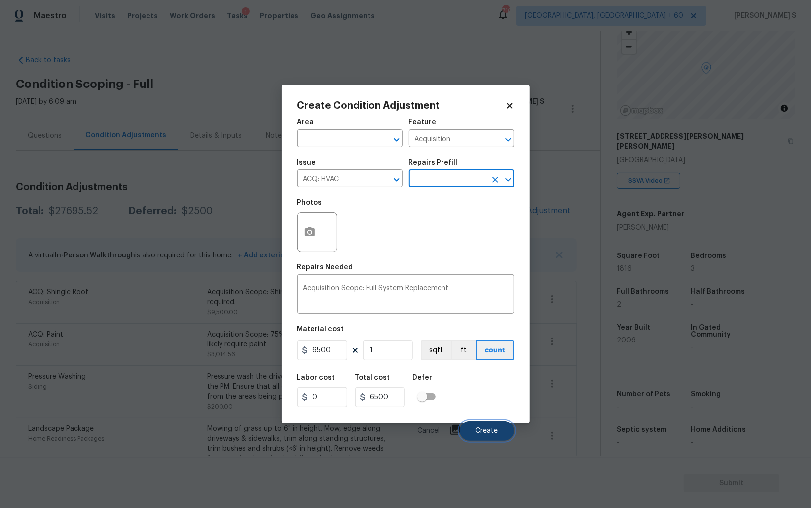
click at [475, 432] on button "Create" at bounding box center [487, 431] width 54 height 20
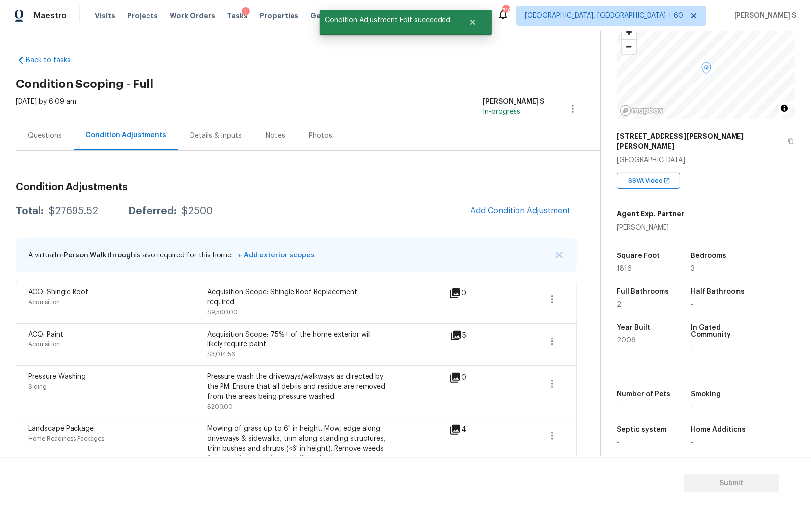
click at [126, 377] on div "Pressure Washing" at bounding box center [117, 377] width 179 height 10
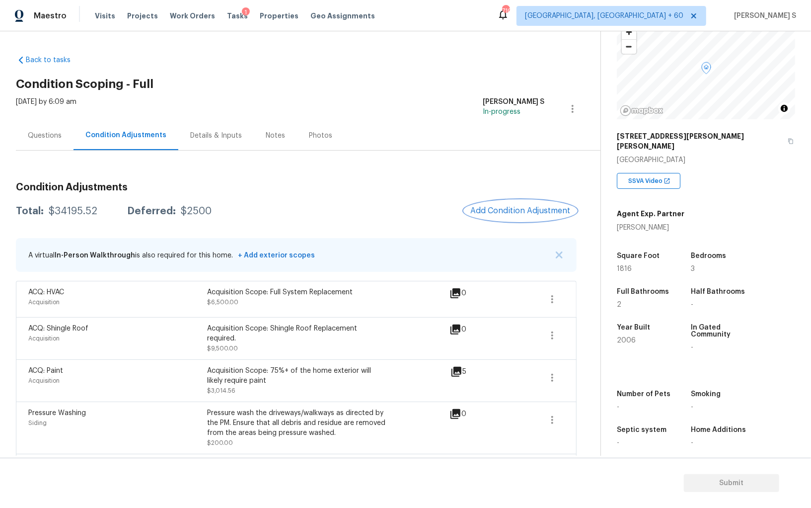
click at [493, 220] on button "Add Condition Adjustment" at bounding box center [520, 210] width 112 height 21
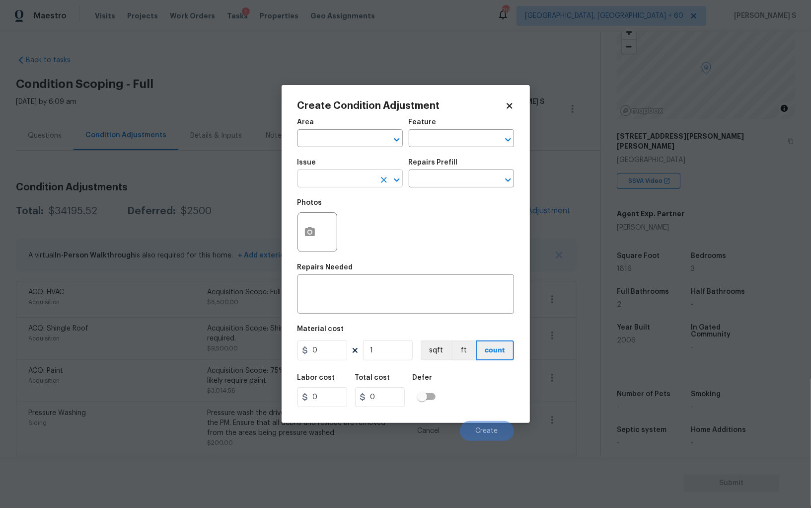
click at [337, 177] on input "text" at bounding box center [336, 179] width 77 height 15
type input "ACQ: Foundation"
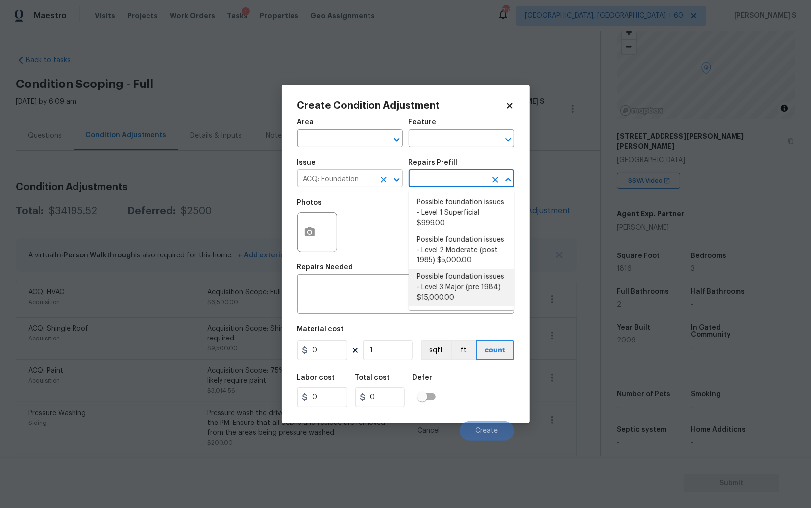
type input "Acquisition"
type textarea "Possible foundation issues - Level 3 Major: Disclaimer: This is NOT a technical…"
type input "15000"
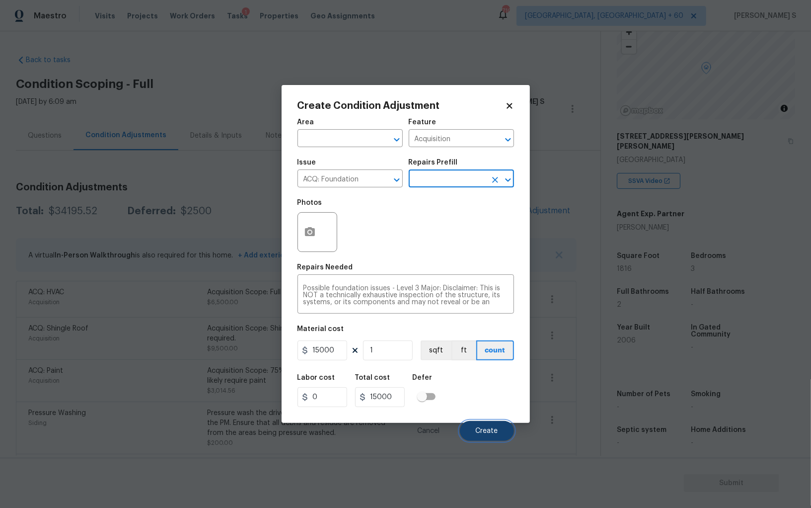
click at [508, 430] on button "Create" at bounding box center [487, 431] width 54 height 20
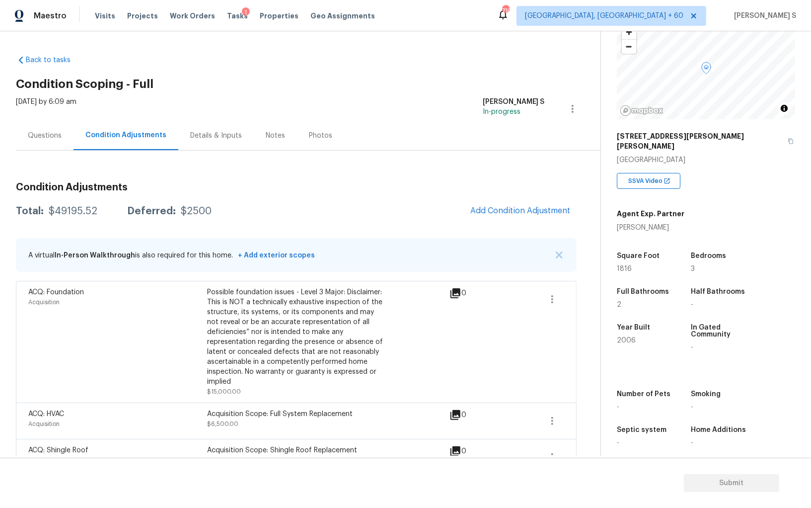
click at [37, 142] on div "Questions" at bounding box center [45, 135] width 58 height 29
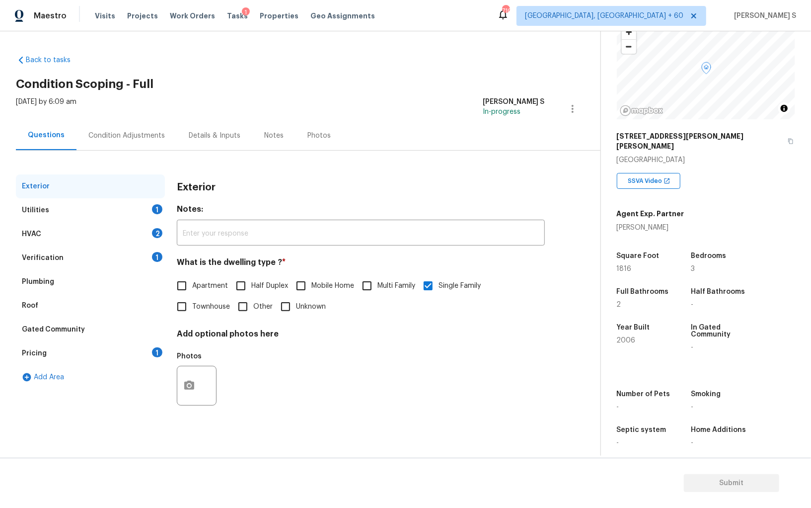
click at [44, 350] on div "Pricing" at bounding box center [34, 353] width 25 height 10
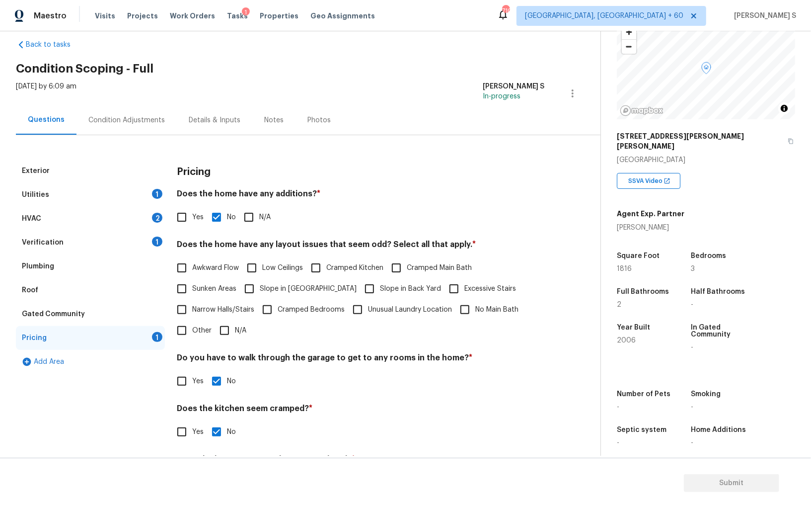
scroll to position [32, 0]
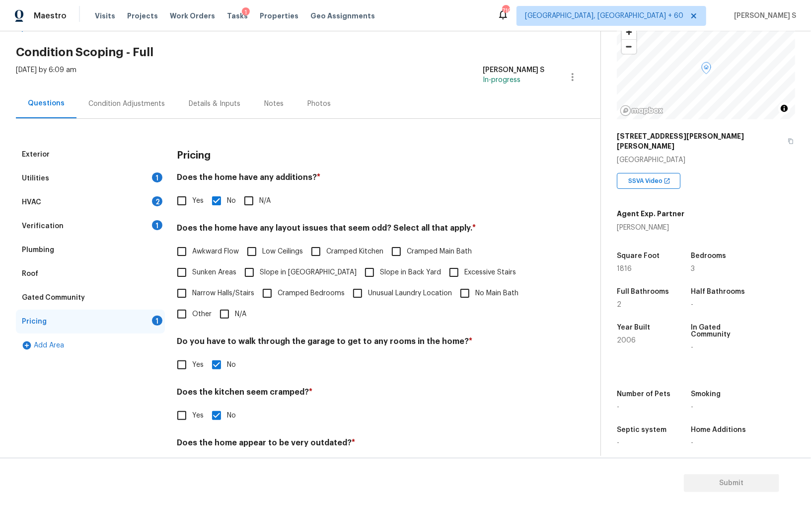
drag, startPoint x: 265, startPoint y: 273, endPoint x: 381, endPoint y: 273, distance: 115.7
click at [267, 273] on span "Slope in Front Yard" at bounding box center [308, 272] width 97 height 10
click at [260, 273] on input "Slope in Front Yard" at bounding box center [249, 272] width 21 height 21
checkbox input "true"
click at [380, 273] on span "Slope in Back Yard" at bounding box center [410, 273] width 61 height 10
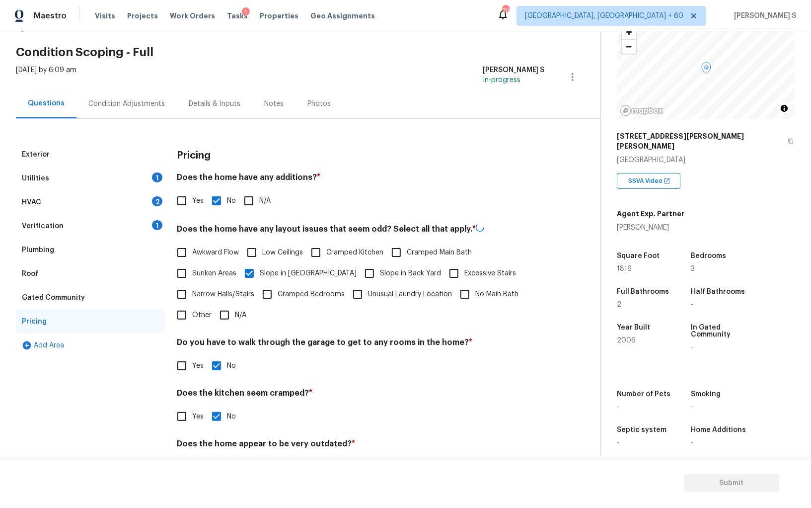
click at [359, 273] on input "Slope in Back Yard" at bounding box center [369, 273] width 21 height 21
checkbox input "true"
click at [148, 100] on div "Condition Adjustments" at bounding box center [126, 104] width 76 height 10
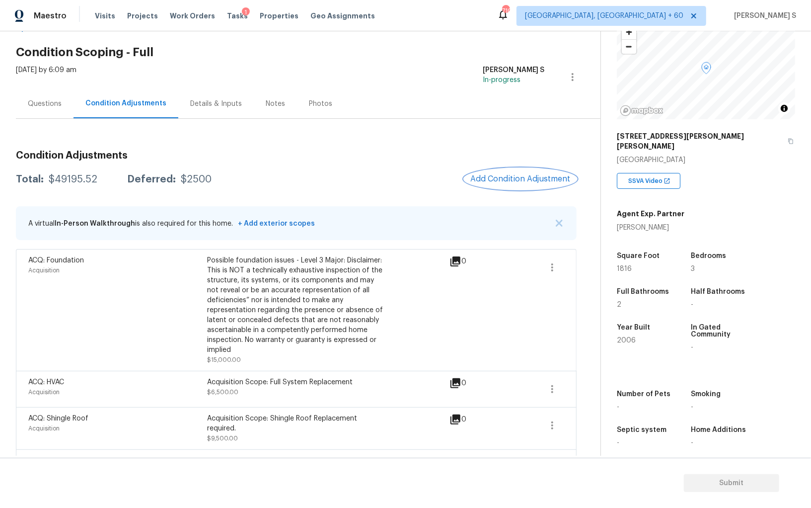
click at [510, 178] on span "Add Condition Adjustment" at bounding box center [520, 178] width 100 height 9
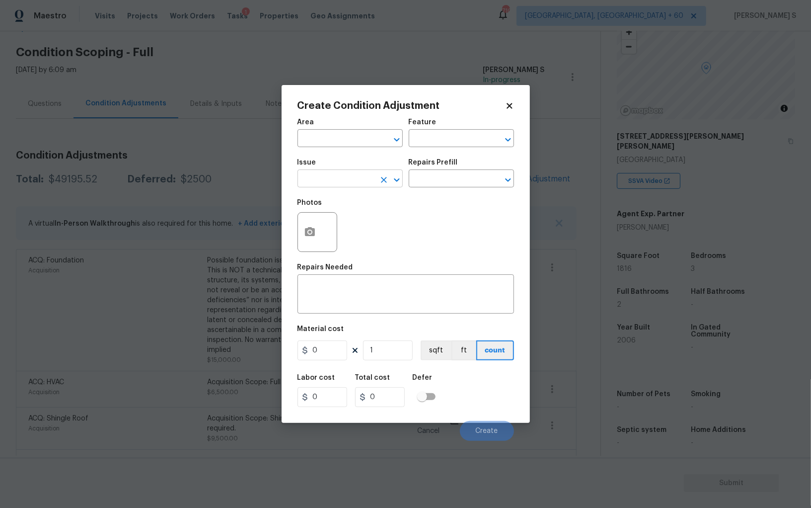
click at [331, 175] on input "text" at bounding box center [336, 179] width 77 height 15
type input "Light Pet Odor"
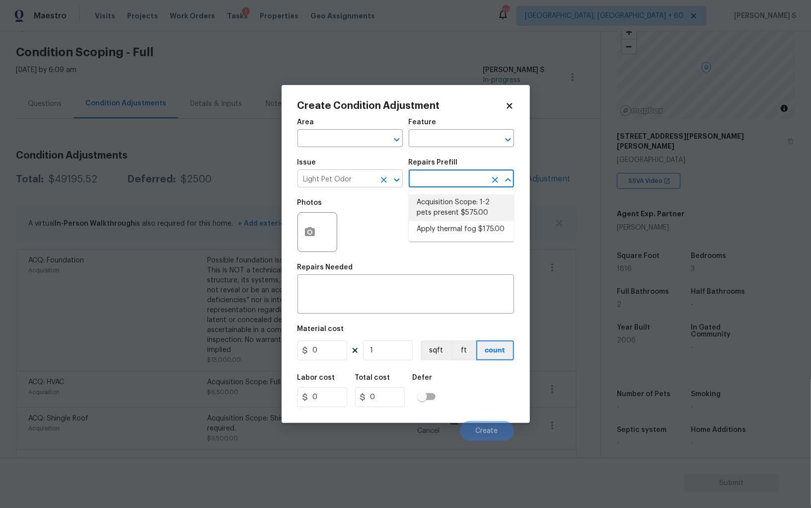
type textarea "Acquisition Scope: 1-2 pets present"
type input "575"
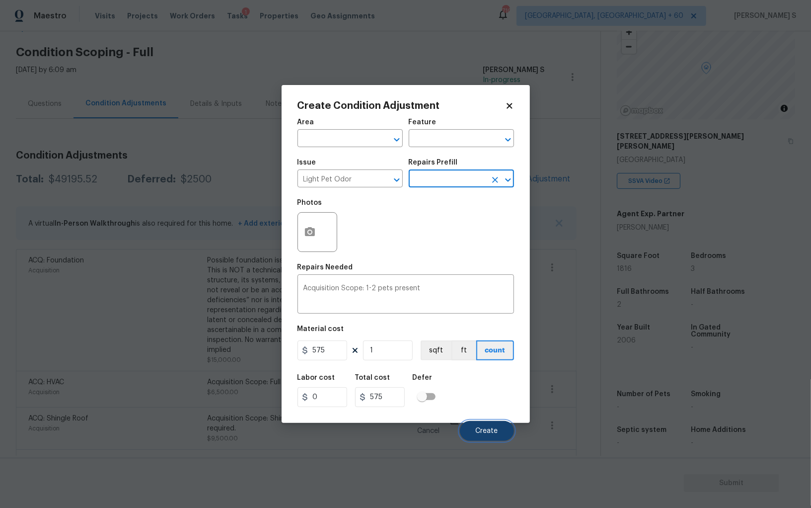
click at [482, 423] on button "Create" at bounding box center [487, 431] width 54 height 20
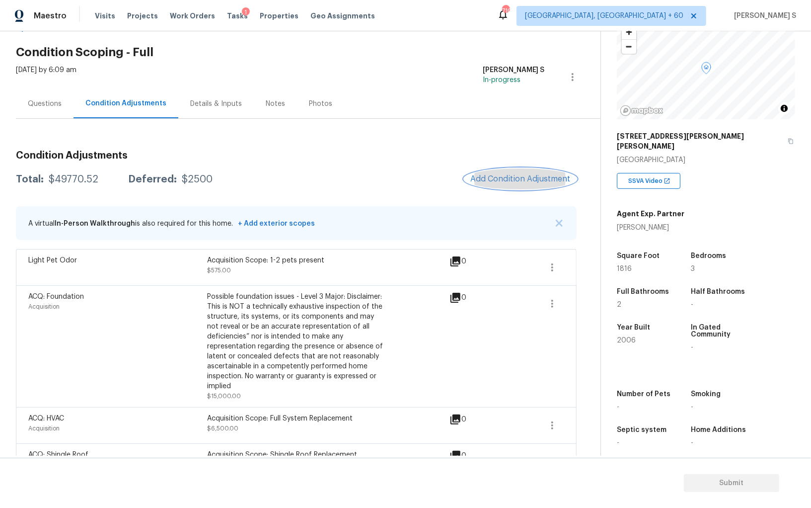
click at [534, 184] on button "Add Condition Adjustment" at bounding box center [520, 178] width 112 height 21
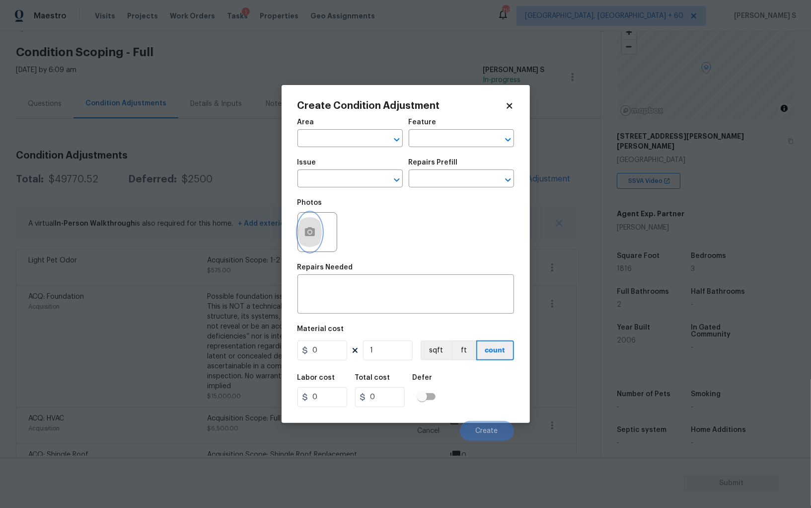
click at [310, 226] on button "button" at bounding box center [310, 232] width 24 height 39
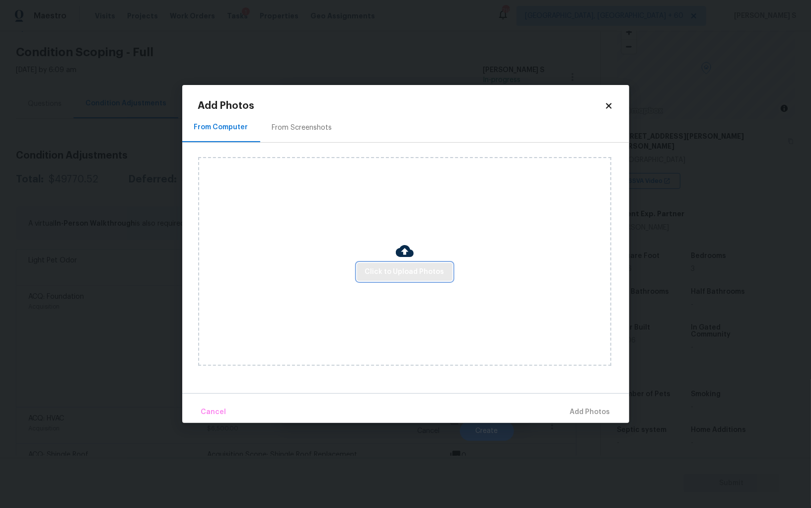
click at [407, 272] on span "Click to Upload Photos" at bounding box center [404, 272] width 79 height 12
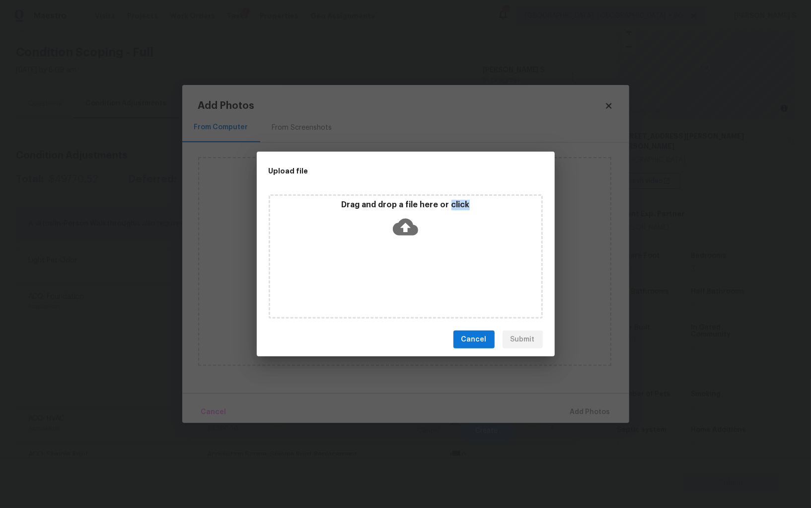
click at [407, 272] on div "Drag and drop a file here or click" at bounding box center [406, 256] width 274 height 124
